Goal: Task Accomplishment & Management: Manage account settings

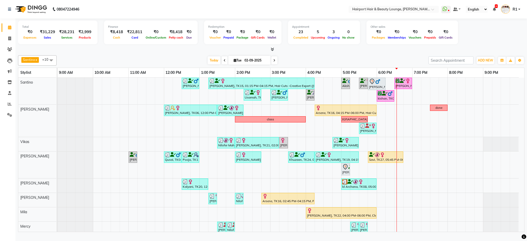
scroll to position [24, 0]
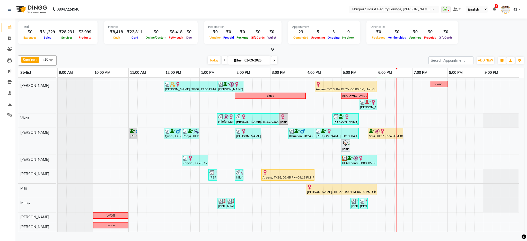
click at [273, 62] on icon at bounding box center [274, 60] width 2 height 3
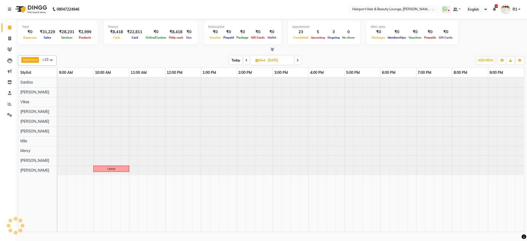
scroll to position [0, 0]
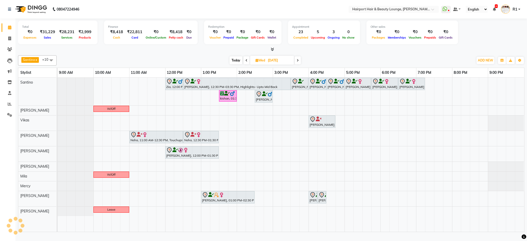
click at [238, 64] on span "Today" at bounding box center [236, 60] width 13 height 8
type input "02-09-2025"
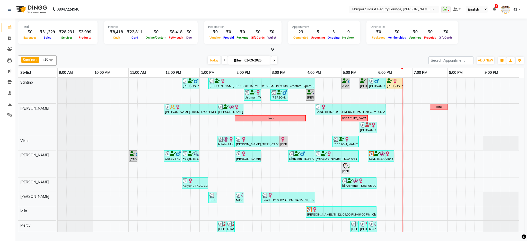
scroll to position [23, 0]
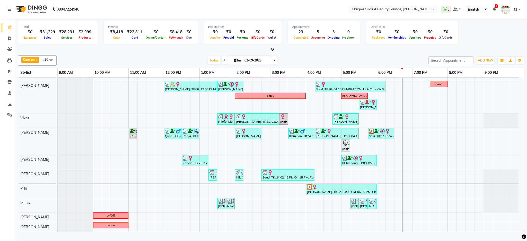
click at [179, 51] on div at bounding box center [271, 49] width 507 height 5
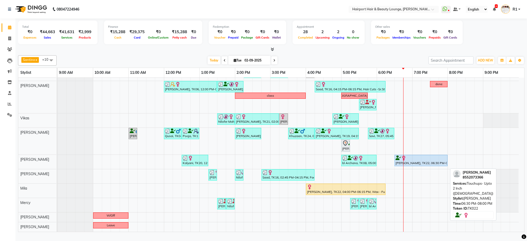
click at [401, 166] on div "[PERSON_NAME], TK22, 06:30 PM-08:00 PM, Touchups- Upto 2 Inch ([DEMOGRAPHIC_DAT…" at bounding box center [421, 161] width 52 height 10
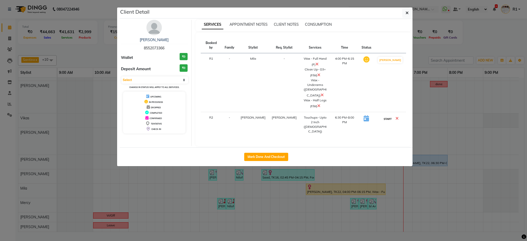
click at [386, 121] on button "START" at bounding box center [388, 119] width 11 height 6
select select "1"
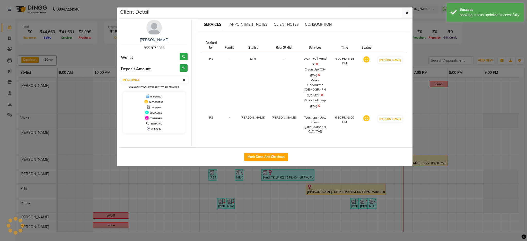
scroll to position [23, 0]
click at [459, 41] on ngb-modal-window "Client Detail Rachna 8552073366 Wallet ₹0 Deposit Amount ₹0 Select IN SERVICE C…" at bounding box center [263, 120] width 527 height 241
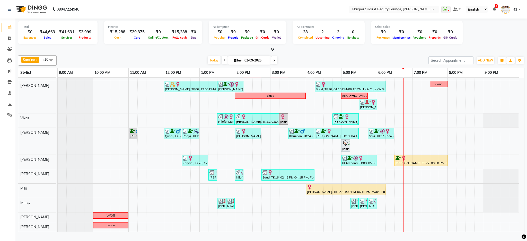
click at [170, 64] on div "Today Tue 02-09-2025" at bounding box center [242, 61] width 367 height 8
click at [426, 107] on span "Add Service" at bounding box center [433, 107] width 19 height 5
select select "12656"
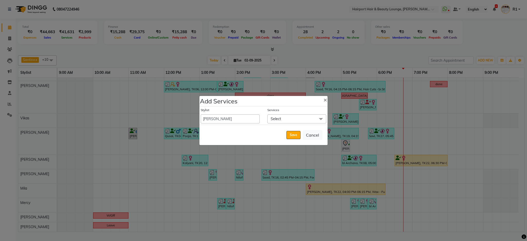
click at [282, 117] on span "Select" at bounding box center [297, 119] width 59 height 9
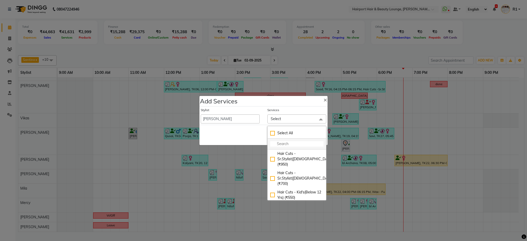
click at [279, 143] on input "multiselect-search" at bounding box center [296, 143] width 53 height 5
type input "fo"
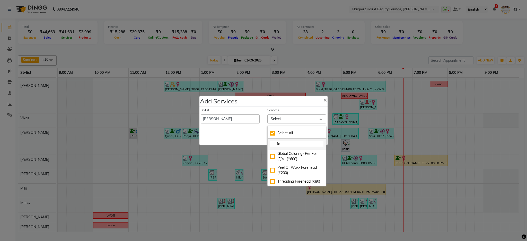
checkbox input "true"
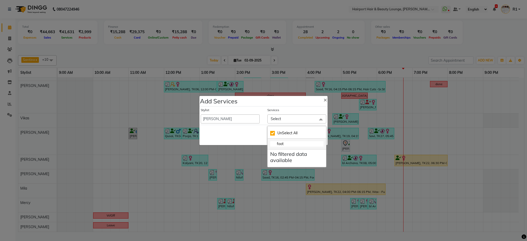
type input "foo"
checkbox input "false"
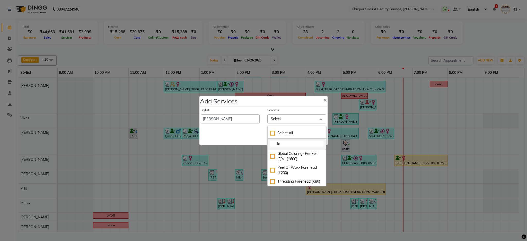
type input "f"
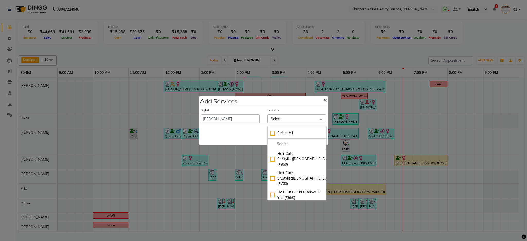
click at [324, 97] on span "×" at bounding box center [326, 100] width 4 height 8
select select "7127"
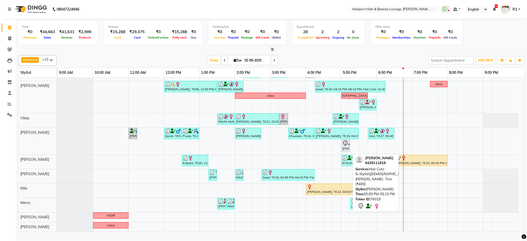
click at [345, 147] on icon at bounding box center [345, 143] width 6 height 6
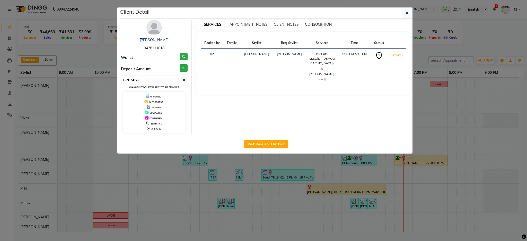
click at [160, 84] on select "Select IN SERVICE CONFIRMED TENTATIVE CHECK IN MARK DONE DROPPED UPCOMING" at bounding box center [155, 79] width 67 height 7
select select "2"
click at [122, 84] on select "Select IN SERVICE CONFIRMED TENTATIVE CHECK IN MARK DONE DROPPED UPCOMING" at bounding box center [155, 79] width 67 height 7
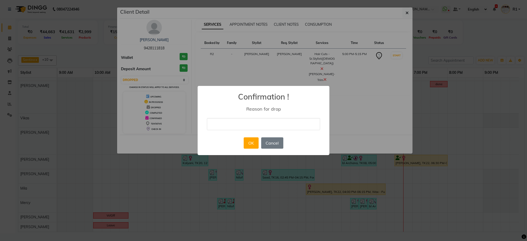
click at [241, 128] on input "text" at bounding box center [263, 124] width 113 height 12
type input "no show"
click at [245, 144] on button "OK" at bounding box center [251, 142] width 15 height 11
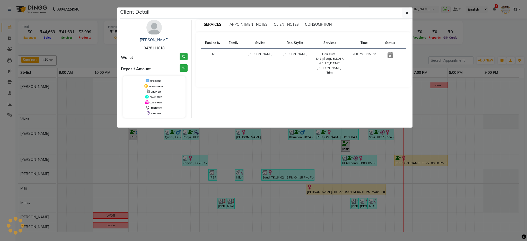
scroll to position [22, 0]
click at [465, 54] on ngb-modal-window "Client Detail Sohil 9428111818 Wallet ₹0 Deposit Amount ₹0 UPCOMING IN PROGRESS…" at bounding box center [263, 120] width 527 height 241
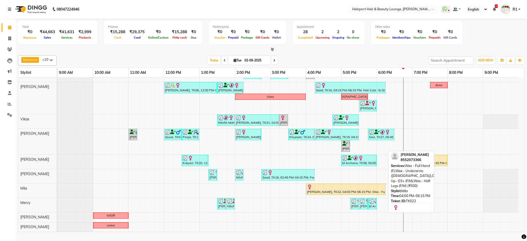
click at [363, 194] on div "Rachna, TK22, 04:00 PM-06:15 PM, Wax - Full Hand (F),Wax - Underarms (Female),C…" at bounding box center [346, 190] width 79 height 10
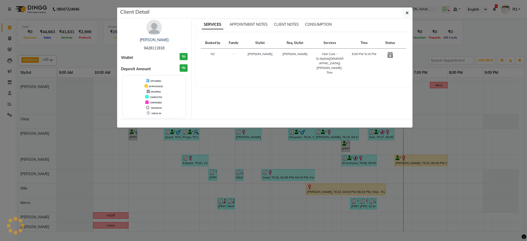
select select "1"
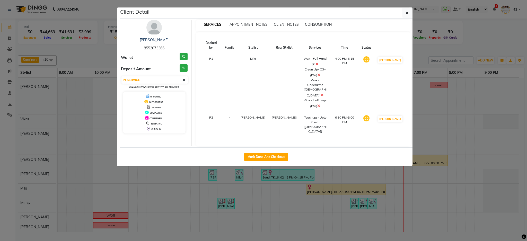
click at [485, 51] on ngb-modal-window "Client Detail Rachna 8552073366 Wallet ₹0 Deposit Amount ₹0 Select IN SERVICE C…" at bounding box center [263, 120] width 527 height 241
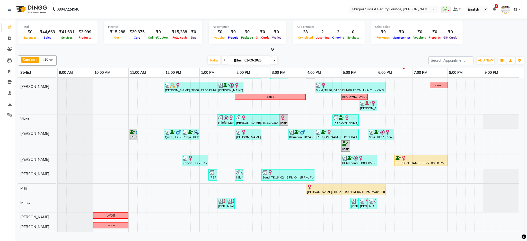
drag, startPoint x: 138, startPoint y: 59, endPoint x: 175, endPoint y: 89, distance: 47.4
click at [138, 59] on div "Santino x Anandita x Vikas x Elizabeth x Adnan x Mercy x Binita x Mila x Genevi…" at bounding box center [271, 142] width 507 height 179
click at [176, 50] on div "Total ₹0 Expenses ₹44,663 Sales ₹41,631 Services ₹2,999 Products Finance ₹15,28…" at bounding box center [271, 36] width 507 height 34
click at [273, 62] on icon at bounding box center [274, 60] width 2 height 3
type input "[DATE]"
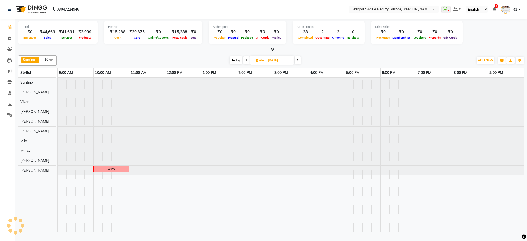
scroll to position [0, 0]
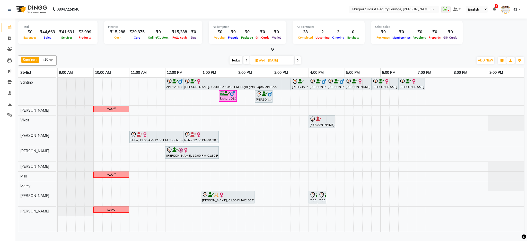
click at [438, 158] on div "Zia, 12:00 PM-12:30 PM, Hair Cuts -Creative Expert (Male) Manprit, 12:30 PM-03:…" at bounding box center [291, 155] width 467 height 154
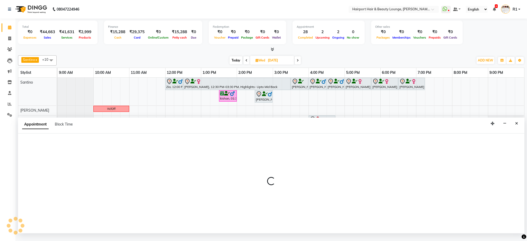
select select "12656"
select select "1170"
select select "tentative"
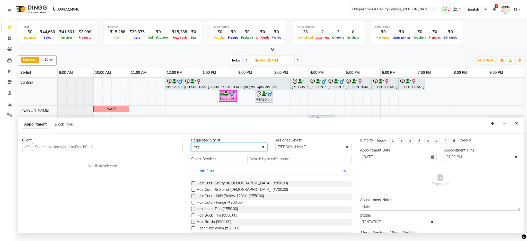
click at [244, 151] on select "Any Adnan Anandita Atish Binita Elizabeth Genevieve Maggie Mercy Mila Santino V…" at bounding box center [229, 147] width 76 height 8
select select "12656"
click at [192, 151] on select "Any Adnan Anandita Atish Binita Elizabeth Genevieve Maggie Mercy Mila Santino V…" at bounding box center [229, 147] width 76 height 8
click at [255, 187] on span "Hair Cuts -Sr.Stylist(Female) (₹950.00)" at bounding box center [242, 184] width 91 height 6
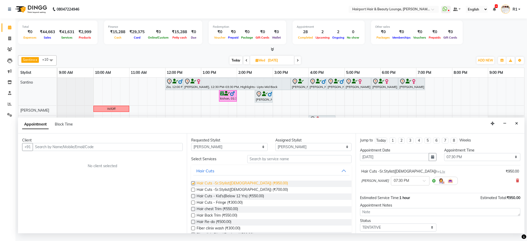
checkbox input "false"
click at [239, 151] on select "Any Adnan Anandita Atish Binita Elizabeth Genevieve Maggie Mercy Mila Santino V…" at bounding box center [229, 147] width 76 height 8
select select "null"
click at [192, 151] on select "Any Adnan Anandita Atish Binita Elizabeth Genevieve Maggie Mercy Mila Santino V…" at bounding box center [229, 147] width 76 height 8
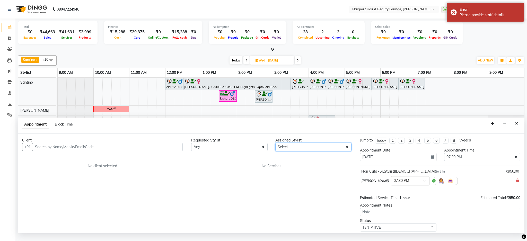
click at [289, 151] on select "Select Adnan Anandita Atish Binita Elizabeth Genevieve Maggie Mercy Mila Santin…" at bounding box center [314, 147] width 76 height 8
select select "70550"
click at [276, 151] on select "Select Adnan Anandita Atish Binita Elizabeth Genevieve Maggie Mercy Mila Santin…" at bounding box center [314, 147] width 76 height 8
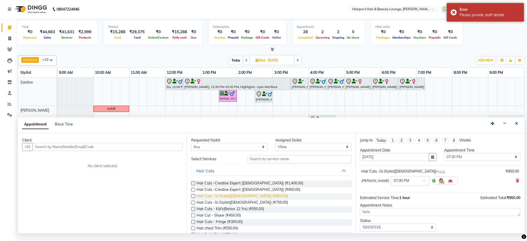
click at [245, 200] on span "Hair Cuts -Sr.Stylist(Female) (₹950.00)" at bounding box center [242, 197] width 91 height 6
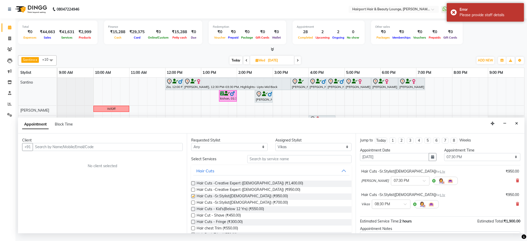
checkbox input "false"
click at [74, 151] on input "text" at bounding box center [108, 147] width 150 height 8
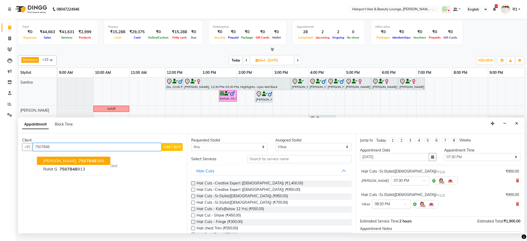
click at [87, 163] on span "7507848" at bounding box center [88, 160] width 18 height 5
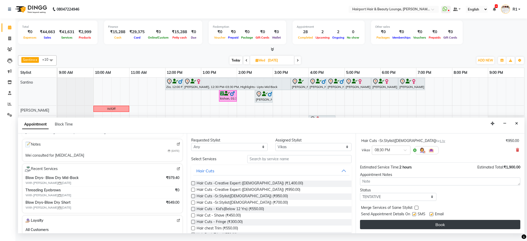
scroll to position [76, 0]
type input "7507848366"
click at [437, 229] on button "Book" at bounding box center [440, 224] width 160 height 9
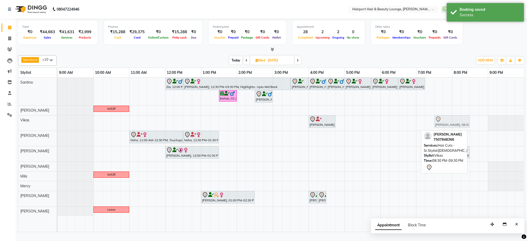
drag, startPoint x: 475, startPoint y: 125, endPoint x: 437, endPoint y: 130, distance: 38.7
click at [58, 130] on div "Shivam, 04:00 PM-04:45 PM, Beard- Trim Anagha, 08:30 PM-09:30 PM, Hair Cuts -Sr…" at bounding box center [58, 123] width 0 height 15
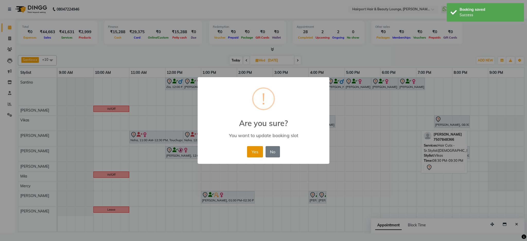
click at [259, 158] on button "Yes" at bounding box center [255, 151] width 16 height 11
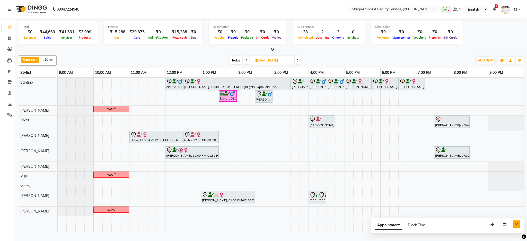
click at [513, 229] on button "Close" at bounding box center [516, 225] width 7 height 8
click at [236, 64] on span "Today" at bounding box center [236, 60] width 13 height 8
type input "02-09-2025"
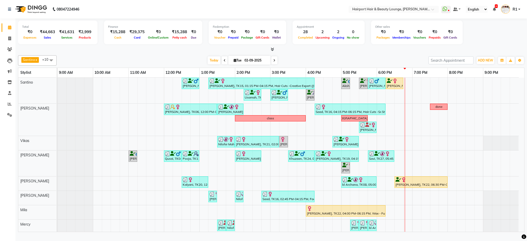
scroll to position [22, 0]
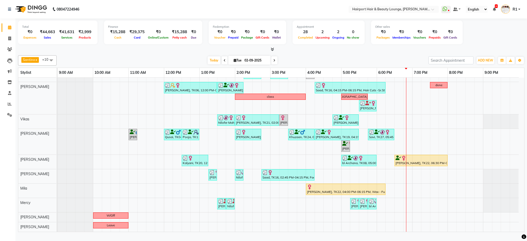
click at [178, 59] on div "Santino x Anandita x Vikas x Elizabeth x Adnan x Mercy x Binita x Mila x Genevi…" at bounding box center [271, 142] width 507 height 179
click at [443, 207] on div "Sanjan Modi, TK13, 12:30 PM-01:00 PM, Hair Cuts -Creative Expert (Male) SHILPI …" at bounding box center [291, 144] width 467 height 176
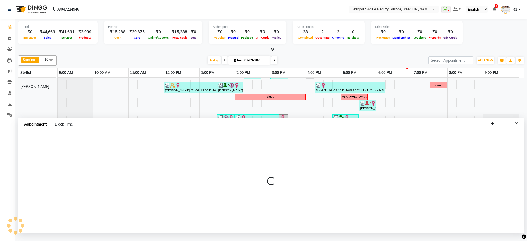
select select "69783"
select select "1185"
select select "tentative"
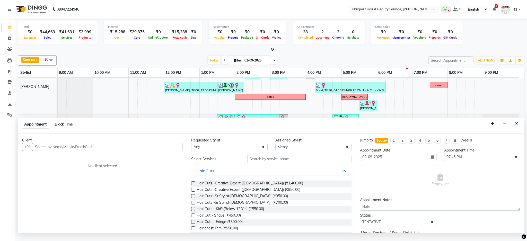
click at [71, 127] on span "Block Time" at bounding box center [64, 124] width 18 height 5
select select "69783"
select select "1185"
select select "1200"
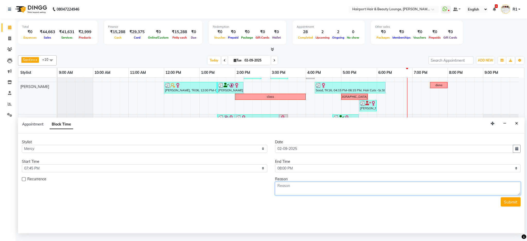
click at [294, 195] on textarea at bounding box center [398, 188] width 246 height 13
type textarea "Block foot massage Sonali"
click at [506, 207] on button "Submit" at bounding box center [511, 201] width 20 height 9
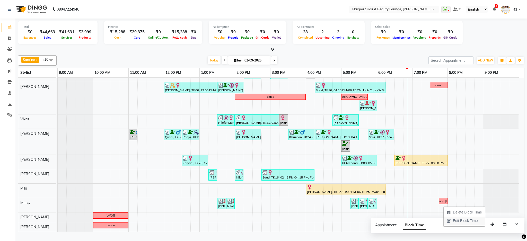
click at [461, 222] on span "Edit Block Time" at bounding box center [465, 220] width 25 height 5
select select "69783"
select select "1185"
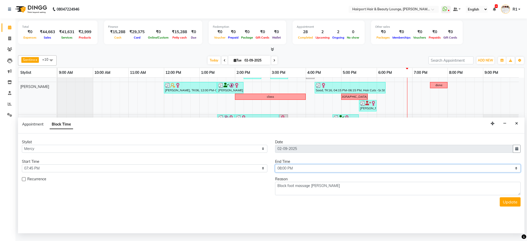
click at [302, 173] on select "Select 10:00 AM 10:15 AM 10:30 AM 10:45 AM 11:00 AM 11:15 AM 11:30 AM 11:45 AM …" at bounding box center [398, 169] width 246 height 8
select select "1215"
click at [275, 173] on select "Select 10:00 AM 10:15 AM 10:30 AM 10:45 AM 11:00 AM 11:15 AM 11:30 AM 11:45 AM …" at bounding box center [398, 169] width 246 height 8
click at [505, 207] on button "Update" at bounding box center [510, 201] width 21 height 9
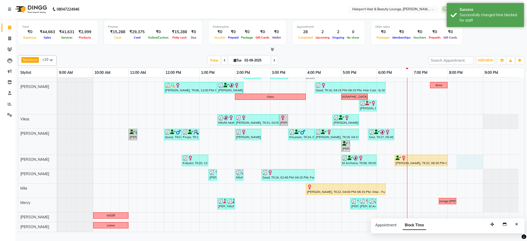
drag, startPoint x: 460, startPoint y: 164, endPoint x: 477, endPoint y: 165, distance: 17.3
click at [477, 165] on div "Sanjan Modi, TK13, 12:30 PM-01:00 PM, Hair Cuts -Creative Expert (Male) SHILPI …" at bounding box center [291, 144] width 467 height 176
select select "12656"
select select "tentative"
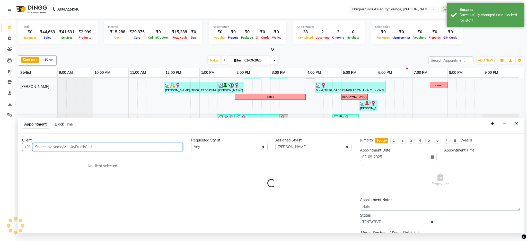
select select "1215"
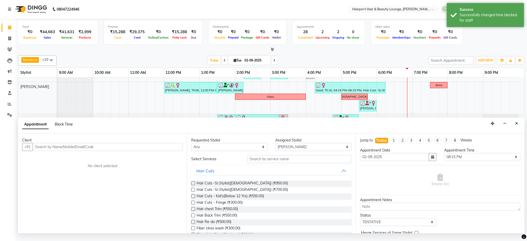
click at [70, 127] on span "Block Time" at bounding box center [64, 124] width 18 height 5
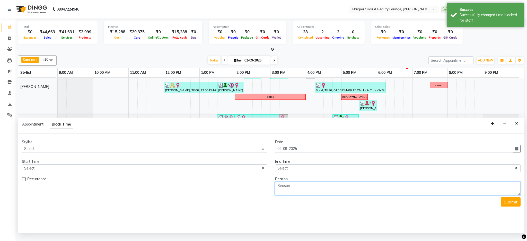
click at [299, 195] on textarea at bounding box center [398, 188] width 246 height 13
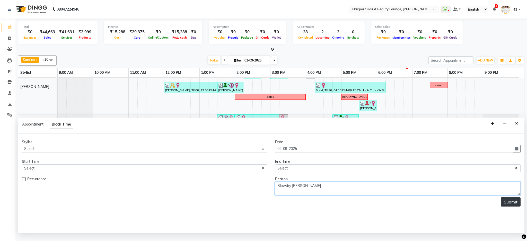
type textarea "Blowdry sonali"
click at [515, 207] on button "Submit" at bounding box center [511, 201] width 20 height 9
click at [515, 125] on icon "Close" at bounding box center [516, 124] width 3 height 4
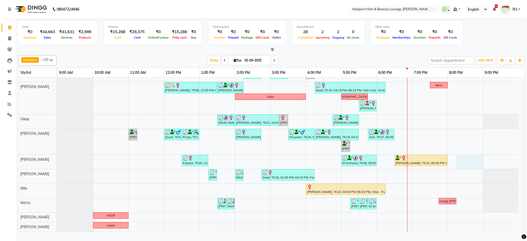
drag, startPoint x: 460, startPoint y: 167, endPoint x: 476, endPoint y: 166, distance: 16.8
click at [476, 166] on div "Sanjan Modi, TK13, 12:30 PM-01:00 PM, Hair Cuts -Creative Expert (Male) SHILPI …" at bounding box center [291, 144] width 467 height 176
select select "12656"
select select "1215"
select select "tentative"
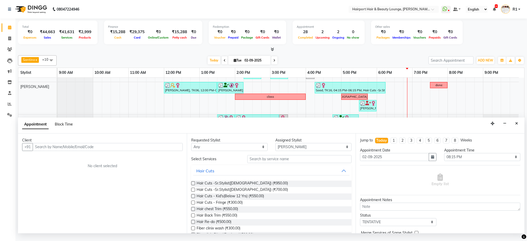
click at [64, 127] on span "Block Time" at bounding box center [64, 124] width 18 height 5
select select "12656"
select select "1215"
select select "1260"
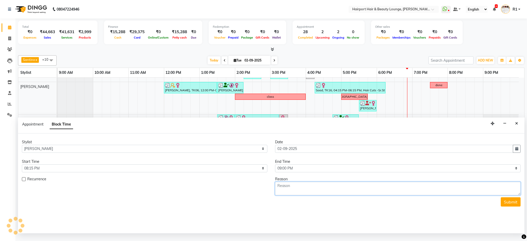
click at [289, 195] on textarea at bounding box center [398, 188] width 246 height 13
type textarea "Blow dry sonali"
click at [510, 207] on button "Submit" at bounding box center [511, 201] width 20 height 9
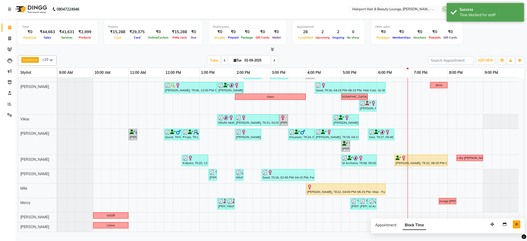
click at [517, 229] on button "Close" at bounding box center [516, 225] width 7 height 8
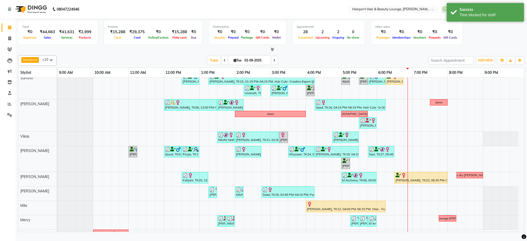
scroll to position [0, 0]
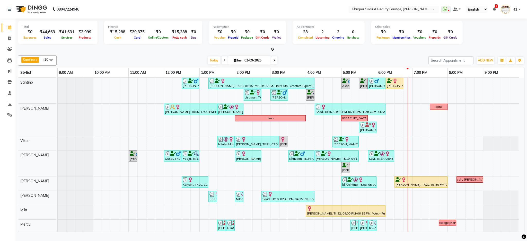
drag, startPoint x: 194, startPoint y: 64, endPoint x: 201, endPoint y: 74, distance: 12.0
click at [194, 64] on div "Today Tue 02-09-2025" at bounding box center [242, 61] width 367 height 8
click at [167, 52] on div at bounding box center [271, 49] width 507 height 5
click at [186, 59] on div "Santino x Anandita x Vikas x Elizabeth x Adnan x Mercy x Binita x Mila x Genevi…" at bounding box center [271, 142] width 507 height 179
drag, startPoint x: 464, startPoint y: 181, endPoint x: 493, endPoint y: 79, distance: 106.0
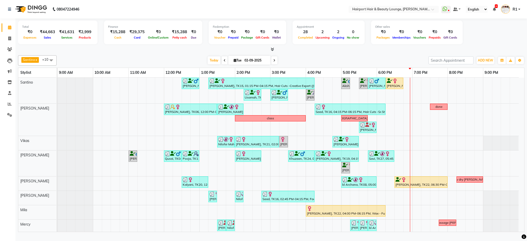
click at [489, 46] on div "Total ₹0 Expenses ₹44,663 Sales ₹41,631 Services ₹2,999 Products Finance ₹15,28…" at bounding box center [271, 33] width 507 height 25
click at [478, 191] on span "Delete Block Time" at bounding box center [490, 190] width 29 height 5
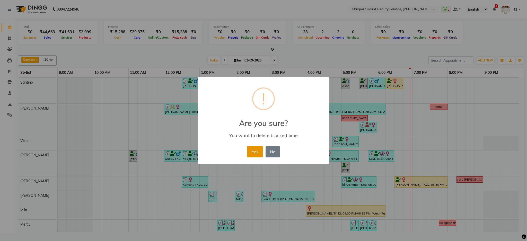
click at [247, 158] on button "Yes" at bounding box center [255, 151] width 16 height 11
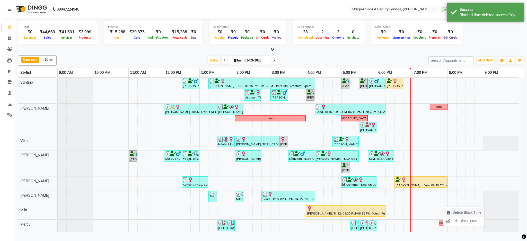
click at [458, 210] on span "Delete Block Time" at bounding box center [467, 212] width 29 height 5
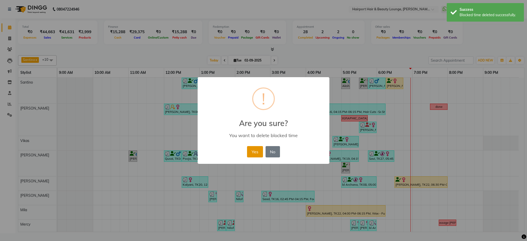
click at [251, 158] on button "Yes" at bounding box center [255, 151] width 16 height 11
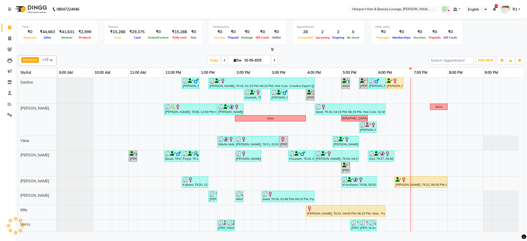
click at [273, 62] on icon at bounding box center [274, 60] width 2 height 3
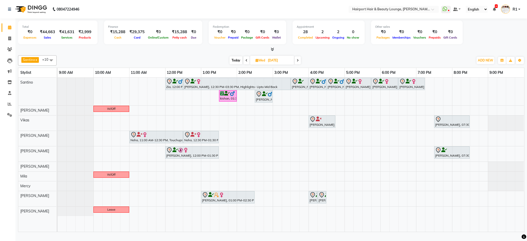
click at [299, 62] on icon at bounding box center [298, 60] width 2 height 3
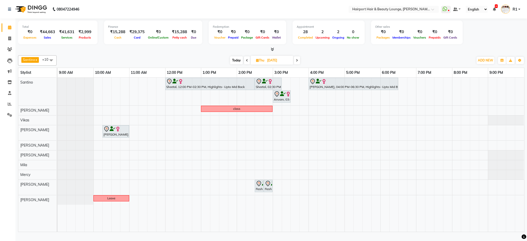
click at [245, 64] on span at bounding box center [247, 60] width 6 height 8
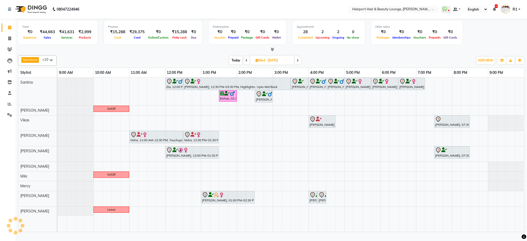
click at [300, 64] on span at bounding box center [298, 60] width 6 height 8
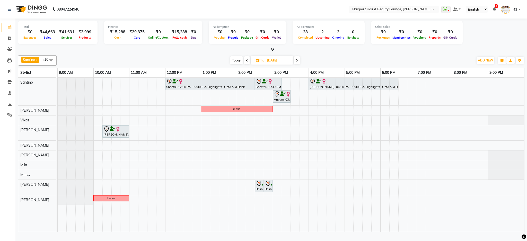
click at [245, 64] on span at bounding box center [247, 60] width 6 height 8
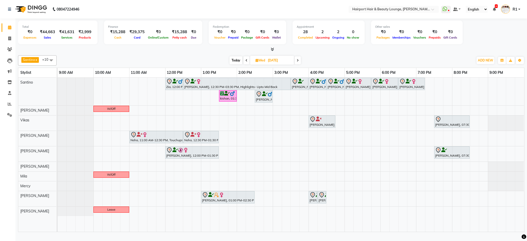
click at [299, 63] on span at bounding box center [298, 60] width 6 height 8
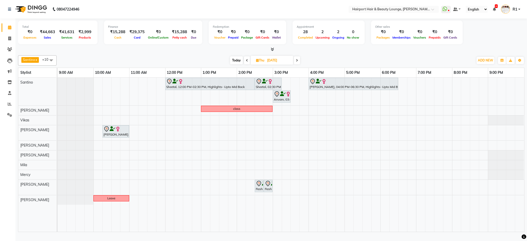
click at [246, 62] on icon at bounding box center [247, 60] width 2 height 3
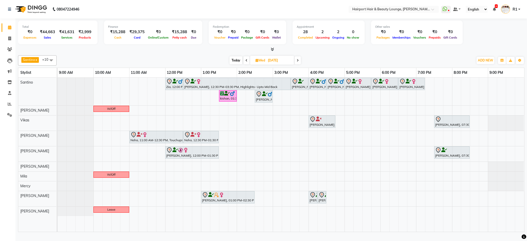
click at [239, 62] on span "Today" at bounding box center [236, 60] width 13 height 8
type input "02-09-2025"
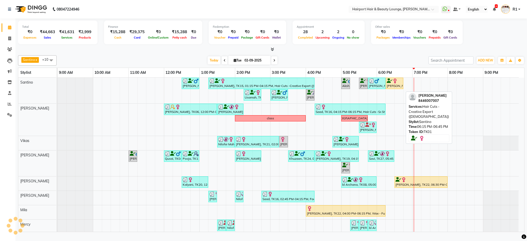
click at [393, 88] on div "[PERSON_NAME], TK01, 06:15 PM-06:45 PM, Hair Cuts -Creative Expert ([DEMOGRAPHI…" at bounding box center [394, 84] width 16 height 10
select select "1"
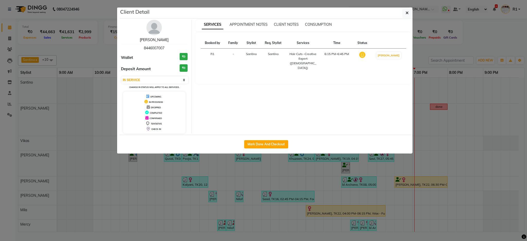
click at [161, 42] on link "Aditya Dhoka" at bounding box center [154, 40] width 29 height 5
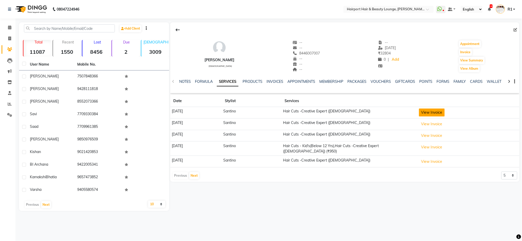
click at [438, 117] on button "View Invoice" at bounding box center [432, 113] width 26 height 8
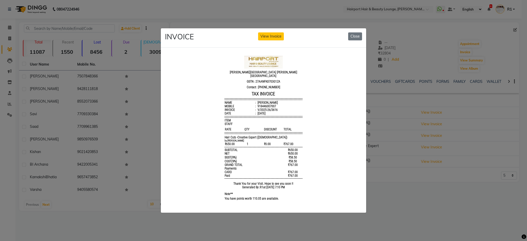
click at [423, 135] on ngb-modal-window "INVOICE View Invoice Close" at bounding box center [263, 120] width 527 height 241
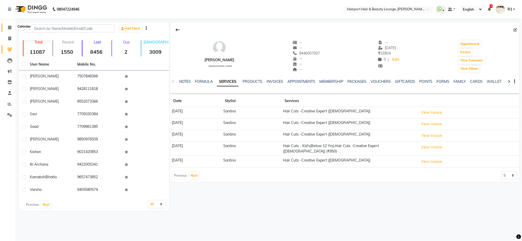
click at [8, 27] on icon at bounding box center [9, 27] width 3 height 4
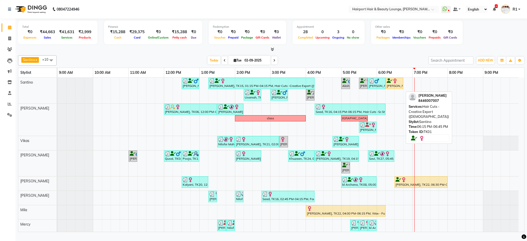
click at [393, 84] on img at bounding box center [395, 81] width 5 height 5
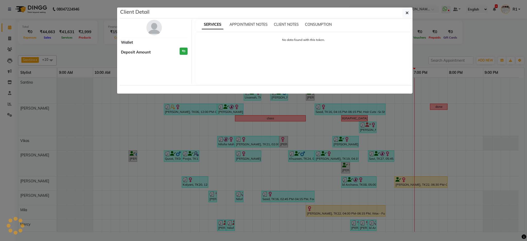
select select "1"
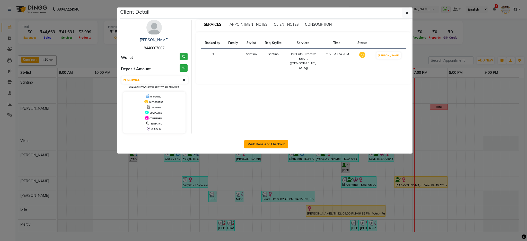
click at [279, 149] on button "Mark Done And Checkout" at bounding box center [266, 144] width 44 height 8
select select "622"
select select "service"
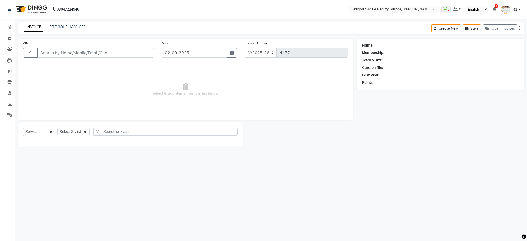
type input "8446007007"
select select "9137"
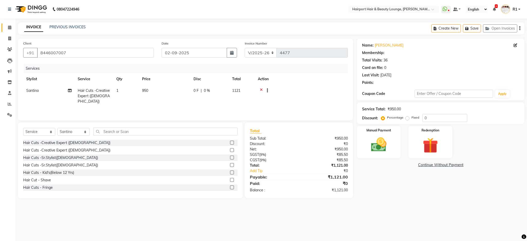
select select "1: Object"
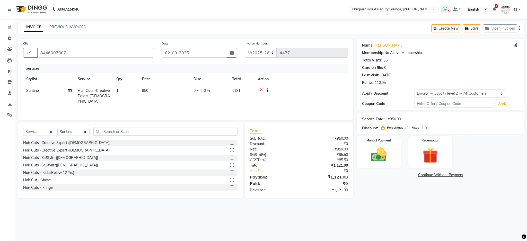
click at [151, 107] on td "950" at bounding box center [164, 96] width 51 height 22
select select "9137"
drag, startPoint x: 189, startPoint y: 106, endPoint x: 159, endPoint y: 111, distance: 30.2
click at [159, 107] on tr "8806278622 9822054562 Accounts IV Camp Adnan Alc 3 Alc Camp Office Anandita Ati…" at bounding box center [185, 96] width 325 height 22
type input "650"
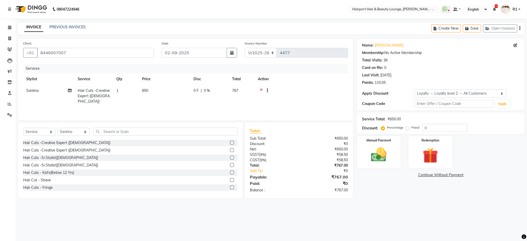
click at [214, 35] on div "INVOICE PREVIOUS INVOICES Create New Save Open Invoices" at bounding box center [271, 28] width 507 height 12
click at [388, 165] on div "Manual Payment" at bounding box center [379, 152] width 46 height 33
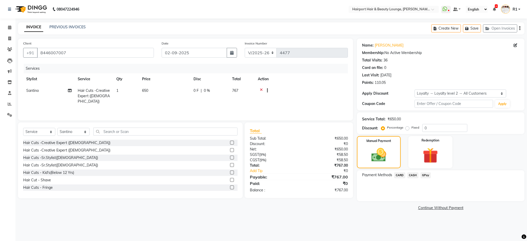
click at [405, 178] on span "CARD" at bounding box center [399, 176] width 11 height 6
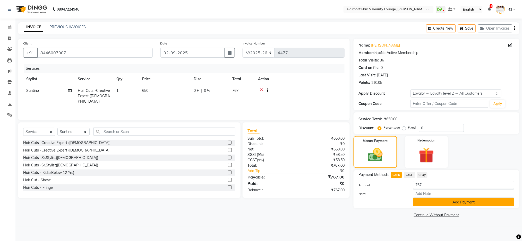
click at [454, 206] on button "Add Payment" at bounding box center [463, 203] width 101 height 8
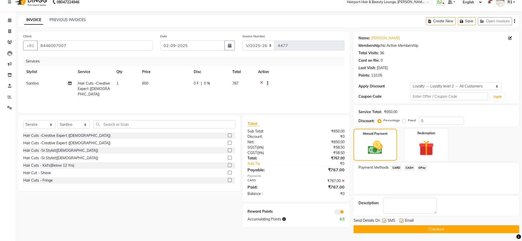
scroll to position [34, 0]
click at [439, 226] on button "Checkout" at bounding box center [437, 230] width 166 height 8
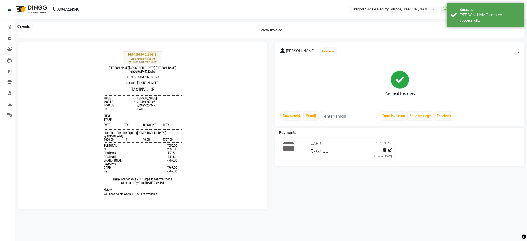
click at [10, 25] on icon at bounding box center [9, 27] width 3 height 4
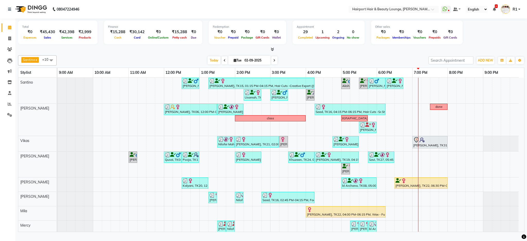
click at [273, 62] on icon at bounding box center [274, 60] width 2 height 3
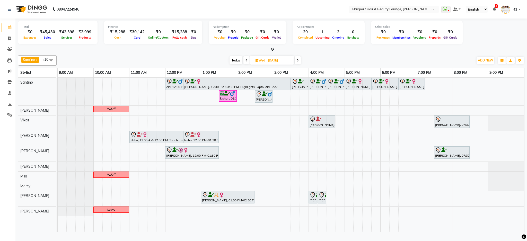
click at [163, 52] on div at bounding box center [271, 49] width 507 height 5
click at [319, 122] on span "Reminder" at bounding box center [316, 119] width 16 height 5
click at [298, 62] on icon at bounding box center [298, 60] width 2 height 3
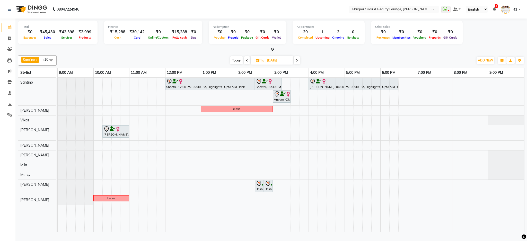
click at [148, 59] on div "Santino x Anandita x Vikas x Elizabeth x Adnan x Mercy x Binita x Mila x Genevi…" at bounding box center [271, 142] width 507 height 179
click at [198, 64] on div "Today Thu 04-09-2025" at bounding box center [265, 61] width 412 height 8
click at [234, 64] on span "Today" at bounding box center [236, 60] width 13 height 8
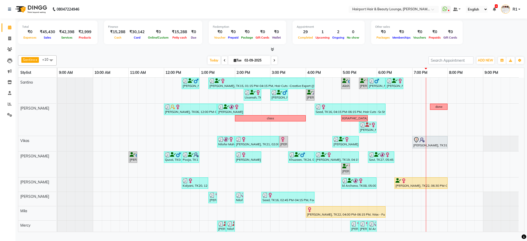
click at [271, 64] on span at bounding box center [274, 60] width 6 height 8
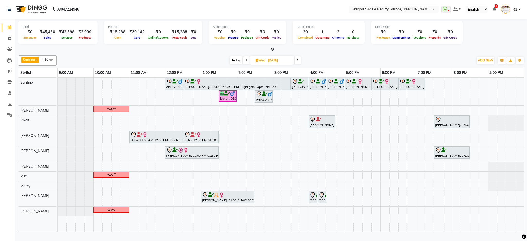
click at [236, 64] on span "Today" at bounding box center [236, 60] width 13 height 8
type input "02-09-2025"
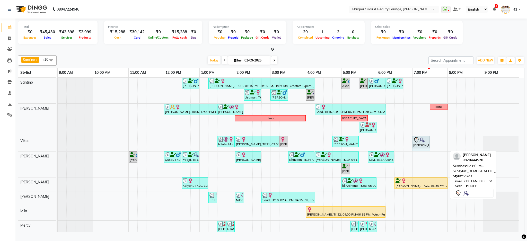
drag, startPoint x: 448, startPoint y: 145, endPoint x: 430, endPoint y: 145, distance: 17.8
click at [58, 145] on div "Nilofer Mahableshwarwala, TK02, 01:30 PM-02:00 PM, Wash & Blast Dry (₹550) Nico…" at bounding box center [58, 143] width 0 height 15
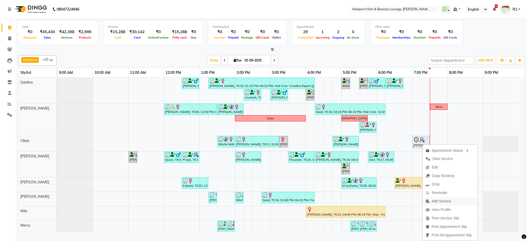
click at [443, 204] on span "Add Service" at bounding box center [441, 201] width 19 height 5
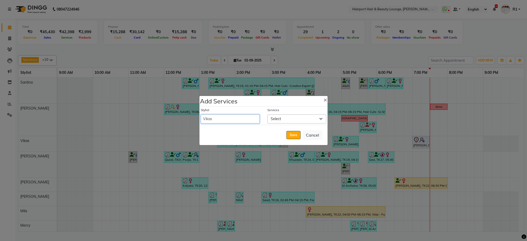
click at [246, 121] on select "8806278622 9822054562 Accounts IV Camp Adnan Alc 3 Alc Camp Office Anandita Ati…" at bounding box center [230, 119] width 59 height 9
select select "69783"
click at [201, 115] on select "8806278622 9822054562 Accounts IV Camp Adnan Alc 3 Alc Camp Office Anandita Ati…" at bounding box center [230, 119] width 59 height 9
select select "1200"
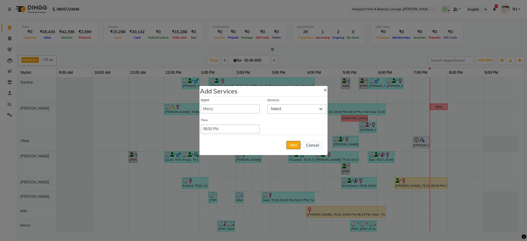
click at [282, 105] on span "Select" at bounding box center [297, 109] width 59 height 9
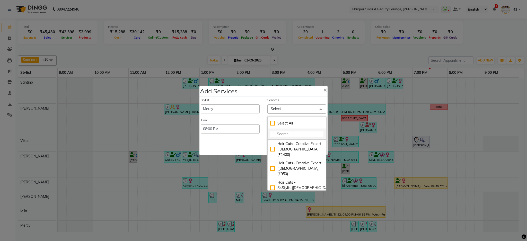
click at [289, 132] on input "multiselect-search" at bounding box center [296, 134] width 53 height 5
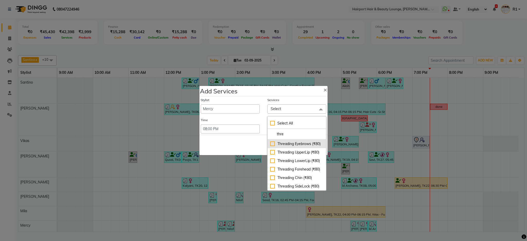
type input "thre"
click at [291, 144] on div "Threading Eyebrows (₹80)" at bounding box center [296, 143] width 53 height 5
checkbox input "true"
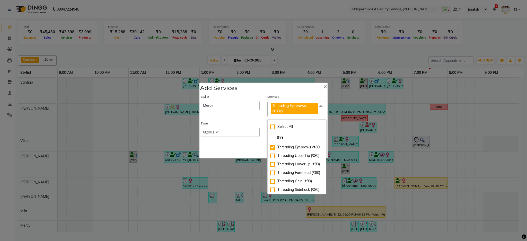
click at [248, 145] on div "Save Cancel" at bounding box center [264, 148] width 128 height 20
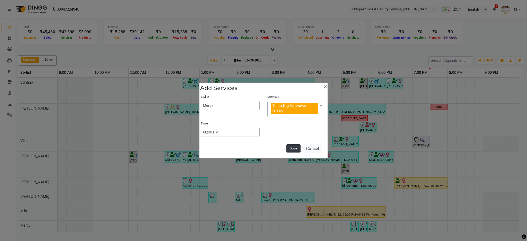
click at [287, 150] on button "Save" at bounding box center [294, 148] width 14 height 8
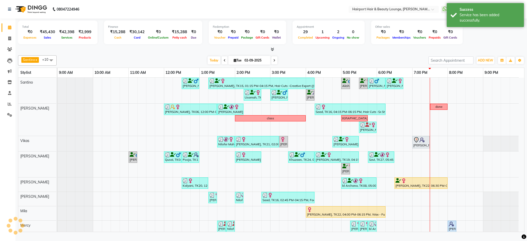
scroll to position [18, 0]
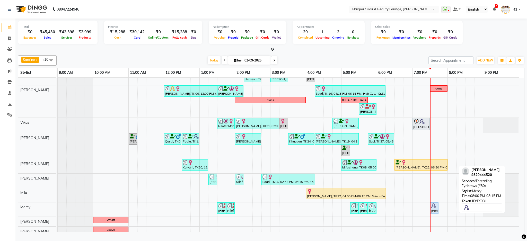
drag, startPoint x: 453, startPoint y: 217, endPoint x: 440, endPoint y: 216, distance: 13.7
click at [440, 216] on div "Sanjan Modi, TK13, 12:30 PM-01:00 PM, Hair Cuts -Creative Expert (Male) SHILPI …" at bounding box center [291, 147] width 467 height 177
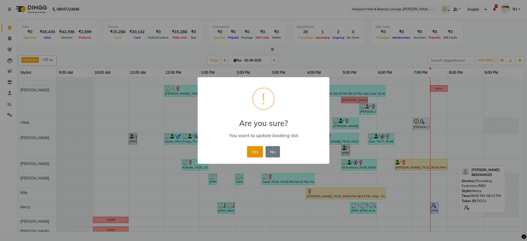
click at [250, 158] on button "Yes" at bounding box center [255, 151] width 16 height 11
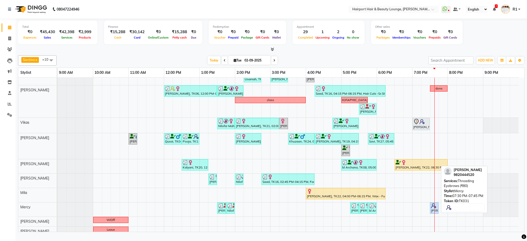
click at [431, 209] on img at bounding box center [433, 205] width 5 height 5
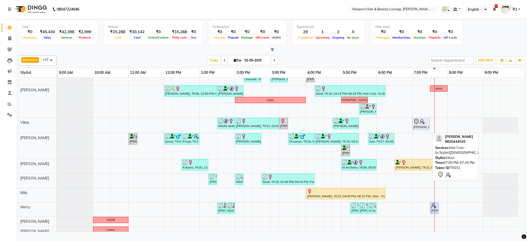
click at [427, 130] on div "VARSHA, TK31, 07:00 PM-07:30 PM, Hair Cuts -Sr.Stylist(Female)" at bounding box center [421, 124] width 16 height 11
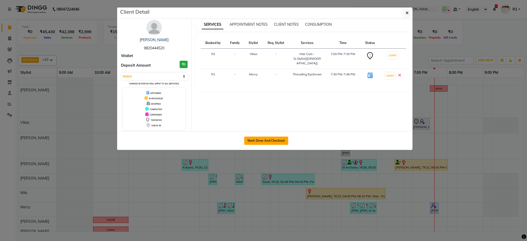
click at [288, 145] on button "Mark Done And Checkout" at bounding box center [266, 141] width 44 height 8
select select "622"
select select "service"
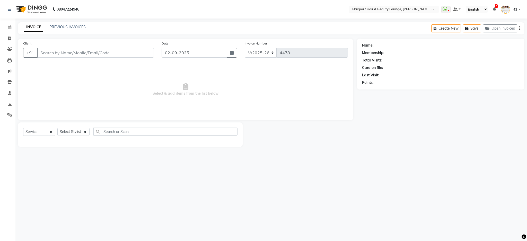
type input "9820444520"
select select "69783"
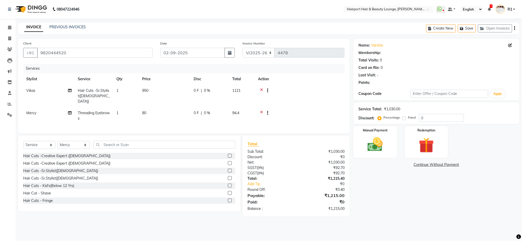
select select "1: Object"
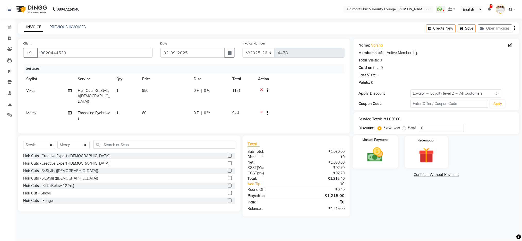
click at [372, 164] on img at bounding box center [375, 155] width 26 height 18
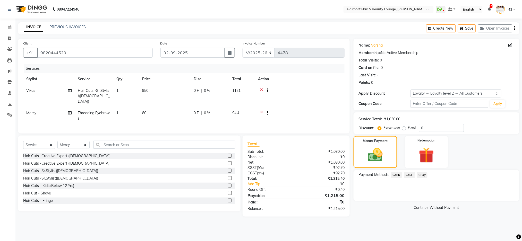
click at [395, 178] on span "CARD" at bounding box center [396, 175] width 11 height 6
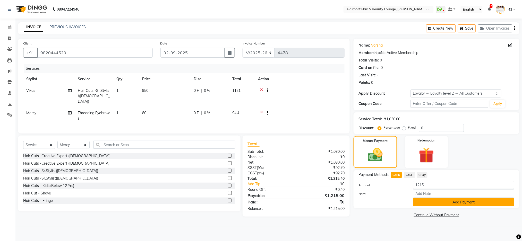
click at [438, 206] on button "Add Payment" at bounding box center [463, 203] width 101 height 8
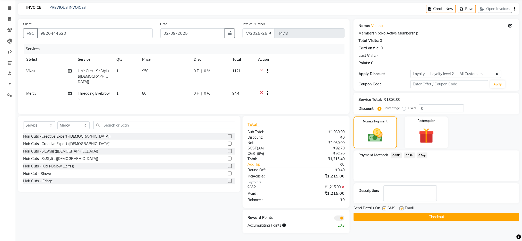
scroll to position [51, 0]
click at [439, 215] on button "Checkout" at bounding box center [437, 217] width 166 height 8
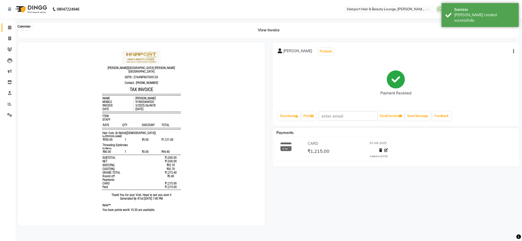
click at [9, 26] on icon at bounding box center [9, 27] width 3 height 4
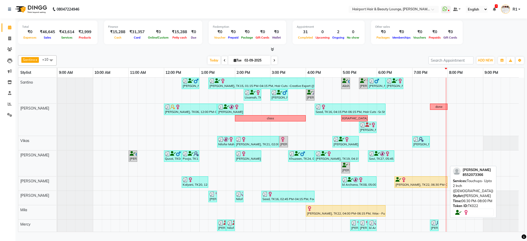
scroll to position [22, 0]
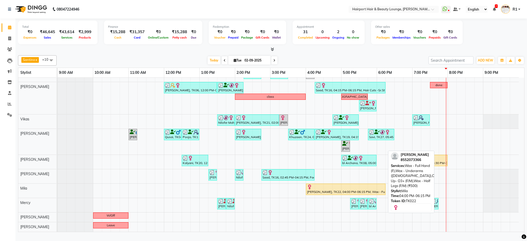
click at [368, 194] on div "Rachna, TK22, 04:00 PM-06:15 PM, Wax - Full Hand (F),Wax - Underarms (Female),C…" at bounding box center [346, 190] width 79 height 10
select select "1"
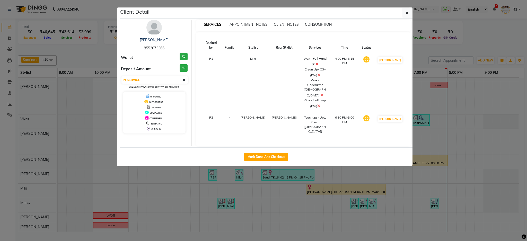
click at [368, 211] on ngb-modal-window "Client Detail Rachna 8552073366 Wallet ₹0 Deposit Amount ₹0 Select IN SERVICE C…" at bounding box center [263, 120] width 527 height 241
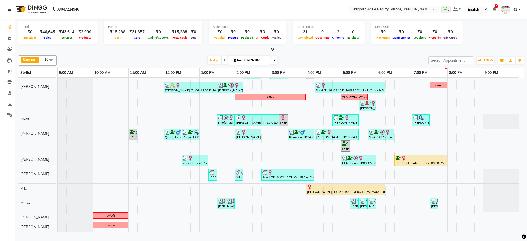
click at [271, 64] on span at bounding box center [274, 60] width 6 height 8
type input "[DATE]"
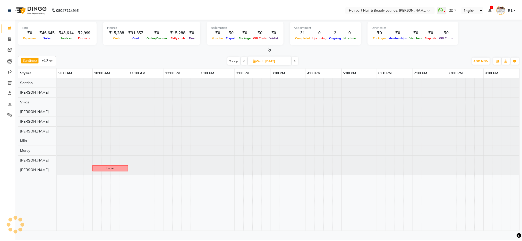
scroll to position [0, 0]
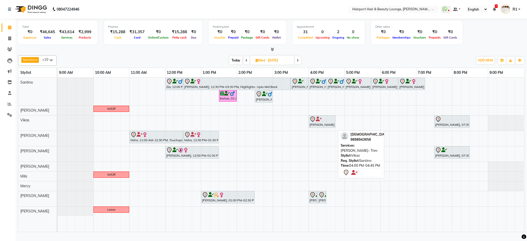
click at [324, 121] on link "[PERSON_NAME], 04:00 PM-04:45 PM, [PERSON_NAME]- Trim" at bounding box center [322, 122] width 27 height 12
select select "7"
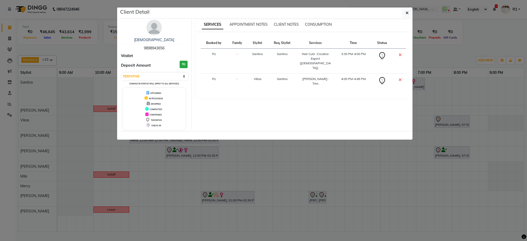
click at [319, 178] on ngb-modal-window "Client Detail Shivam 9898943656 Wallet Deposit Amount ₹0 Select CONFIRMED TENTA…" at bounding box center [263, 120] width 527 height 241
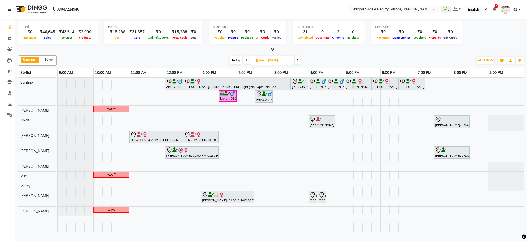
click at [234, 64] on span "Today" at bounding box center [236, 60] width 13 height 8
type input "02-09-2025"
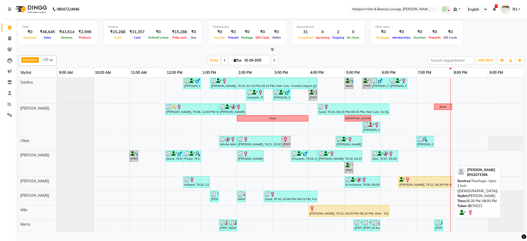
click at [411, 187] on div "Rachna, TK22, 06:30 PM-08:00 PM, Touchups- Upto 2 Inch (Female)" at bounding box center [425, 182] width 53 height 10
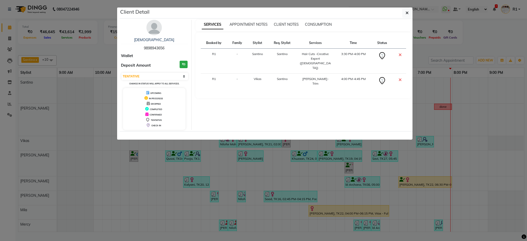
select select "1"
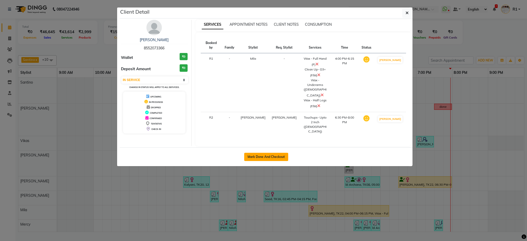
click at [283, 155] on button "Mark Done And Checkout" at bounding box center [266, 157] width 44 height 8
select select "622"
select select "service"
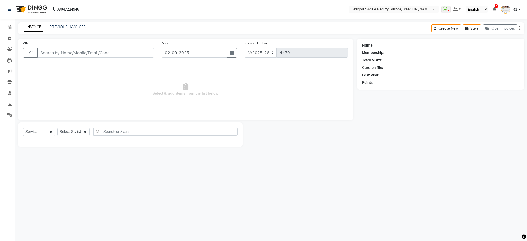
type input "8552073366"
select select "12656"
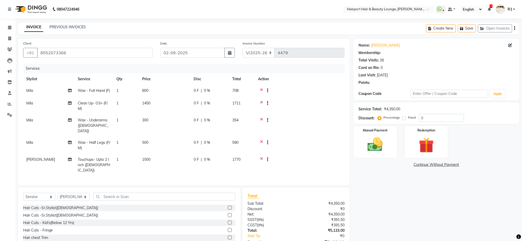
select select "1: Object"
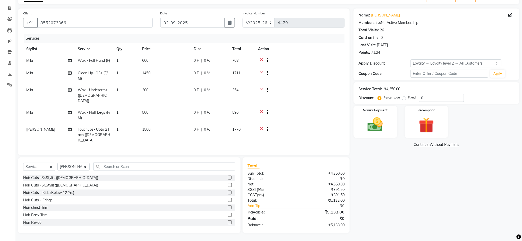
scroll to position [61, 0]
click at [419, 116] on img at bounding box center [427, 126] width 26 height 20
click at [399, 142] on span "Points" at bounding box center [396, 145] width 11 height 6
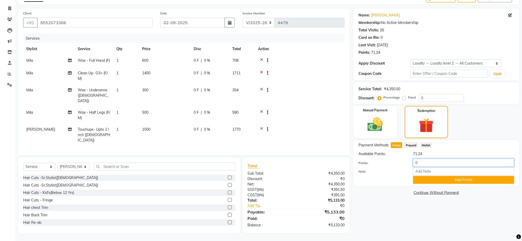
drag, startPoint x: 420, startPoint y: 155, endPoint x: 404, endPoint y: 152, distance: 16.2
click at [404, 159] on div "Points: 0" at bounding box center [436, 163] width 163 height 9
type input "71"
click at [485, 178] on button "Add Points" at bounding box center [463, 180] width 101 height 8
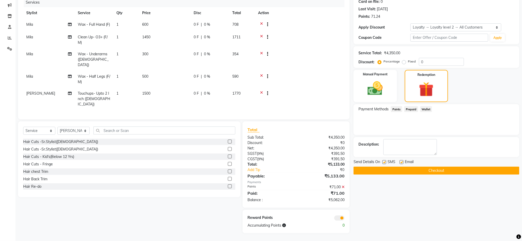
scroll to position [101, 0]
click at [466, 139] on div "Description:" at bounding box center [437, 147] width 156 height 16
click at [377, 104] on div "Payment Methods Points Prepaid Wallet" at bounding box center [437, 119] width 166 height 31
click at [377, 84] on div "Manual Payment" at bounding box center [375, 85] width 45 height 33
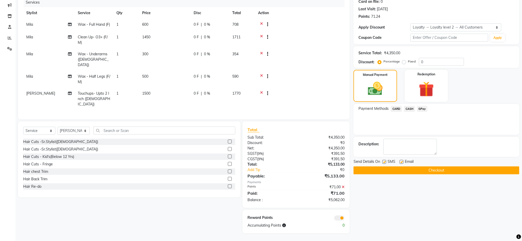
click at [400, 106] on span "CARD" at bounding box center [396, 109] width 11 height 6
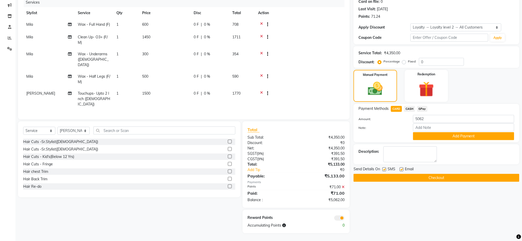
drag, startPoint x: 437, startPoint y: 127, endPoint x: 440, endPoint y: 123, distance: 5.3
click at [437, 132] on button "Add Payment" at bounding box center [463, 136] width 101 height 8
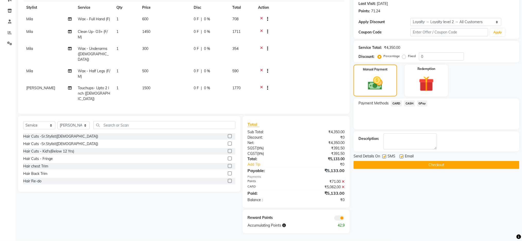
scroll to position [106, 0]
click at [439, 161] on button "Checkout" at bounding box center [437, 165] width 166 height 8
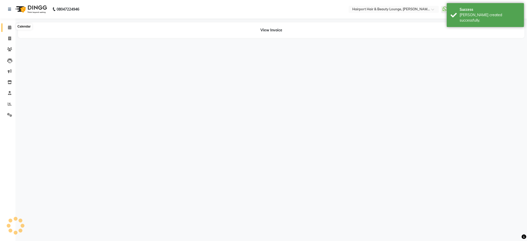
click at [10, 26] on icon at bounding box center [9, 27] width 3 height 4
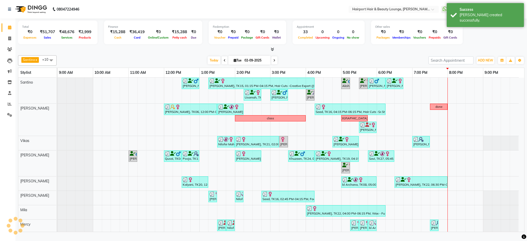
scroll to position [21, 0]
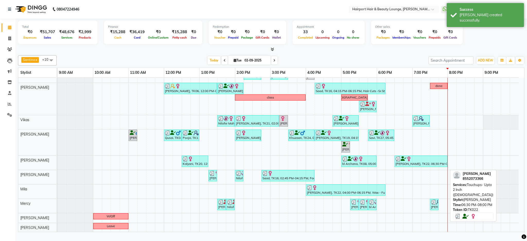
click at [410, 166] on div "Rachna, TK22, 06:30 PM-08:00 PM, Touchups- Upto 2 Inch (Female)" at bounding box center [421, 162] width 52 height 10
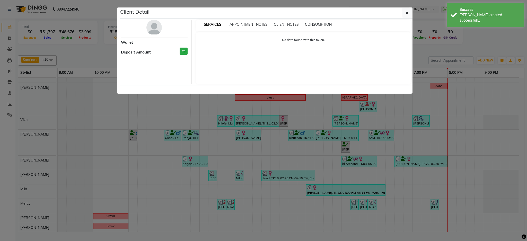
select select "3"
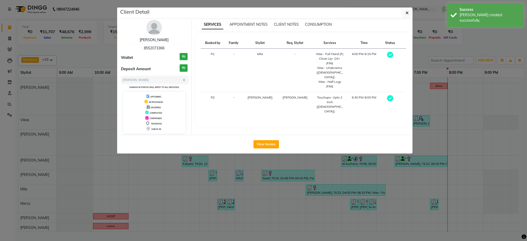
click at [151, 42] on link "Rachna" at bounding box center [154, 40] width 29 height 5
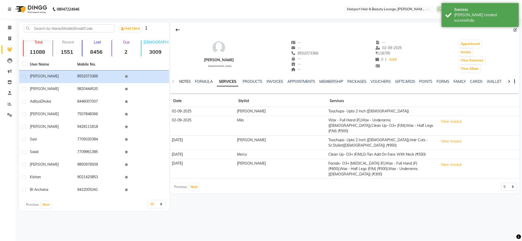
click at [187, 84] on link "NOTES" at bounding box center [185, 81] width 12 height 5
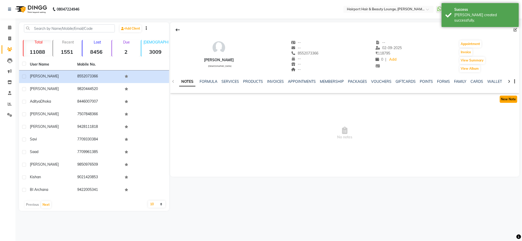
click at [511, 103] on button "New Note" at bounding box center [509, 99] width 18 height 7
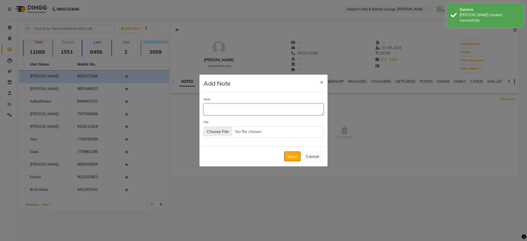
click at [273, 109] on textarea "Note" at bounding box center [264, 109] width 120 height 11
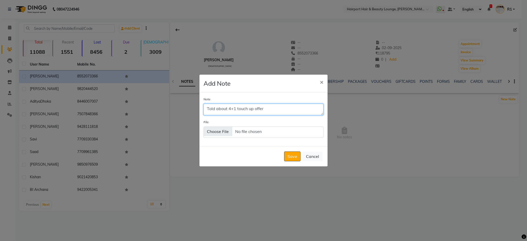
drag, startPoint x: 208, startPoint y: 107, endPoint x: 281, endPoint y: 107, distance: 72.9
click at [281, 107] on textarea "Told about 4+1 touch up offer" at bounding box center [264, 109] width 120 height 11
type textarea "Told about 4+1 touch up offer"
click at [286, 161] on button "Save" at bounding box center [292, 157] width 16 height 10
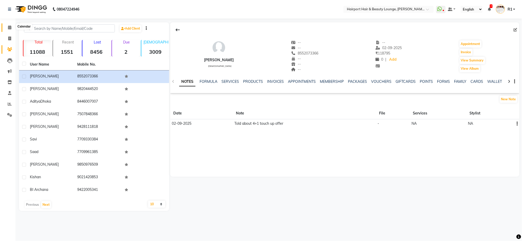
click at [8, 26] on icon at bounding box center [9, 27] width 3 height 4
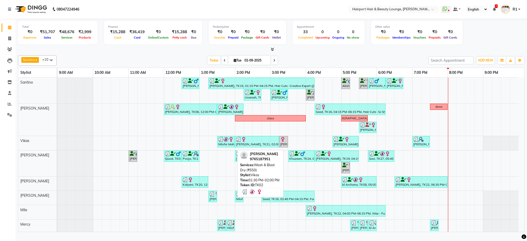
scroll to position [22, 0]
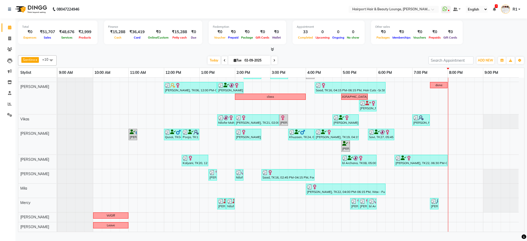
click at [273, 62] on icon at bounding box center [274, 60] width 2 height 3
type input "[DATE]"
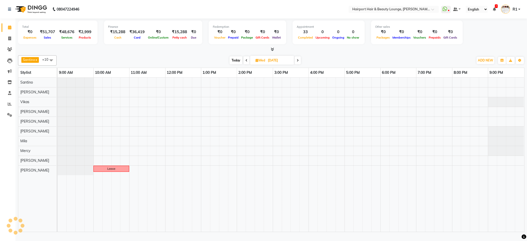
scroll to position [0, 0]
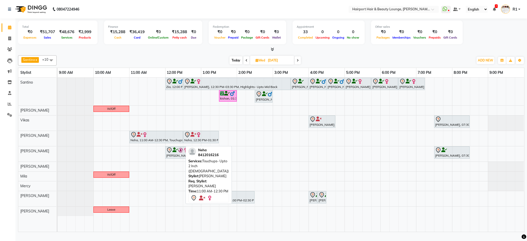
click at [142, 135] on icon at bounding box center [140, 135] width 6 height 0
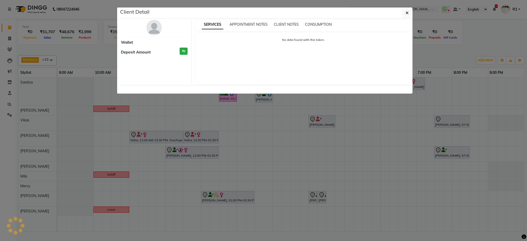
select select "7"
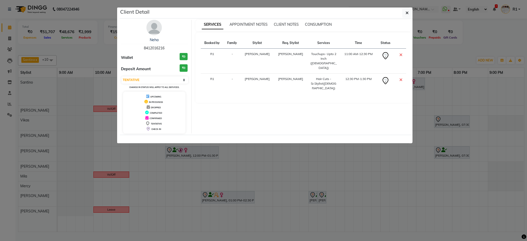
click at [137, 176] on ngb-modal-window "Client Detail Neha 8412016216 Wallet ₹0 Deposit Amount ₹0 Select CONFIRMED TENT…" at bounding box center [263, 120] width 527 height 241
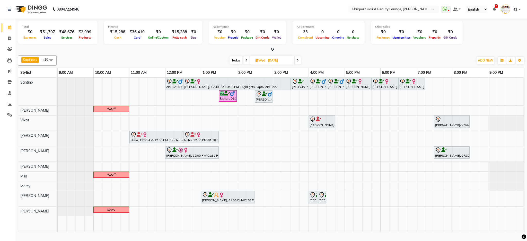
click at [101, 143] on div "Zia, 12:00 PM-12:30 PM, Hair Cuts -Creative Expert (Male) Manprit, 12:30 PM-03:…" at bounding box center [291, 155] width 467 height 154
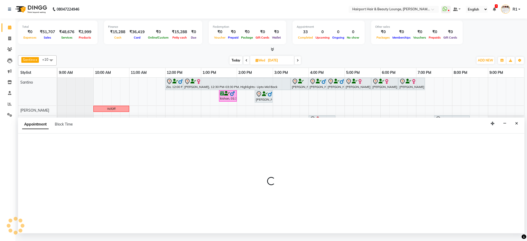
select select "13264"
select select "tentative"
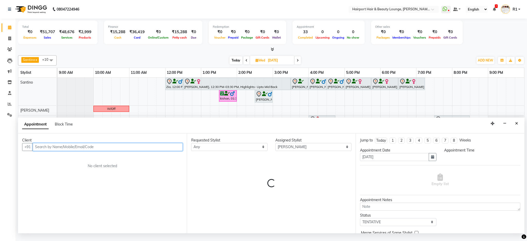
select select "600"
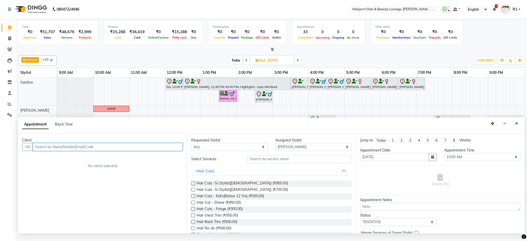
click at [63, 151] on input "text" at bounding box center [108, 147] width 150 height 8
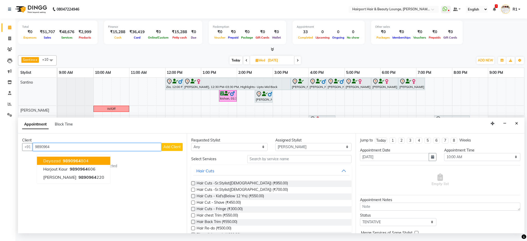
click at [70, 163] on span "9890964" at bounding box center [72, 160] width 18 height 5
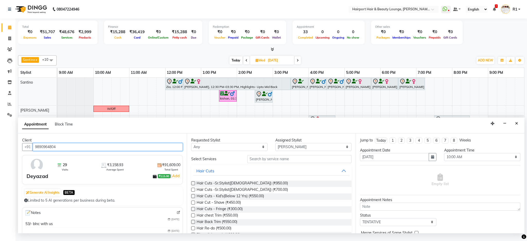
type input "9890964804"
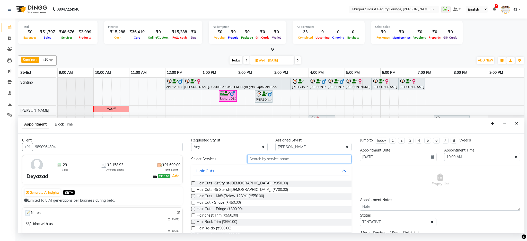
click at [254, 163] on input "text" at bounding box center [299, 159] width 104 height 8
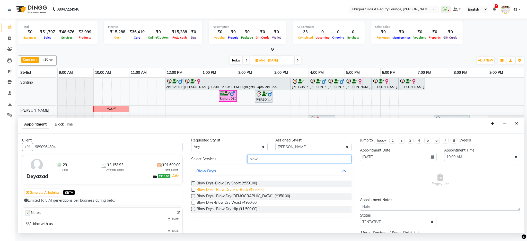
type input "blow"
click at [258, 194] on span "Blow Drys- Blow Dry Mid-Back (₹750.00)" at bounding box center [231, 190] width 68 height 6
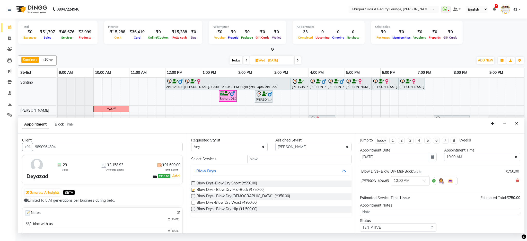
checkbox input "false"
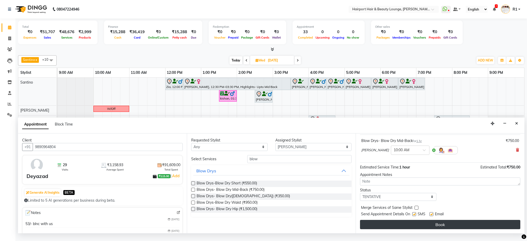
click at [451, 228] on button "Book" at bounding box center [440, 224] width 160 height 9
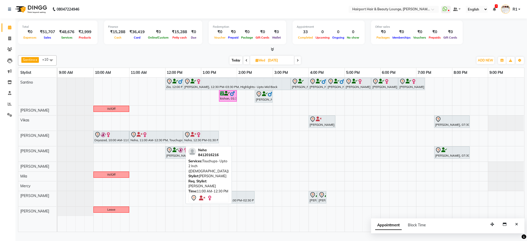
click at [166, 143] on link "Neha, 11:00 AM-12:30 PM, Touchups- Upto 2 Inch ([DEMOGRAPHIC_DATA])" at bounding box center [157, 137] width 54 height 12
select select "7"
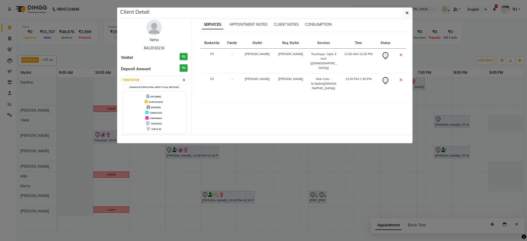
click at [191, 159] on ngb-modal-window "Client Detail Neha 8412016216 Wallet ₹0 Deposit Amount ₹0 Select CONFIRMED TENT…" at bounding box center [263, 120] width 527 height 241
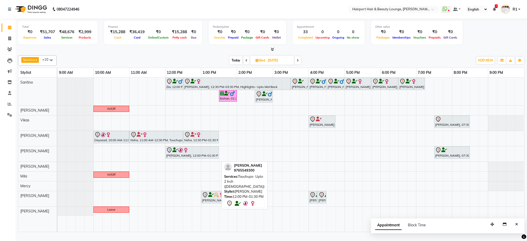
click at [180, 153] on img at bounding box center [180, 150] width 5 height 5
select select "7"
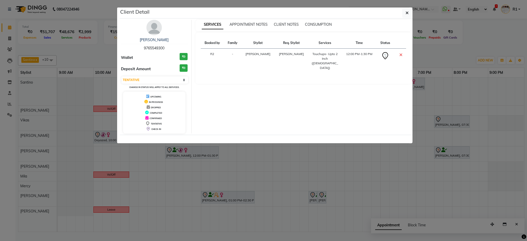
click at [184, 168] on ngb-modal-window "Client Detail Rosy Bagga 9765549300 Wallet ₹0 Deposit Amount ₹0 Select CONFIRME…" at bounding box center [263, 120] width 527 height 241
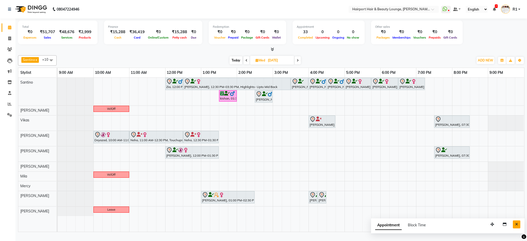
click at [513, 229] on button "Close" at bounding box center [516, 225] width 7 height 8
click at [161, 52] on div at bounding box center [271, 49] width 507 height 5
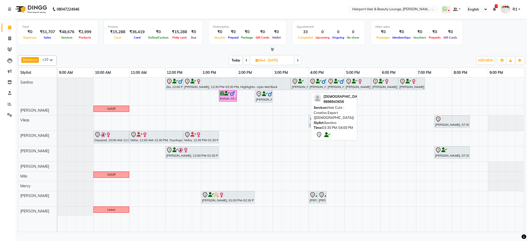
click at [300, 82] on icon at bounding box center [301, 81] width 6 height 0
select select "7"
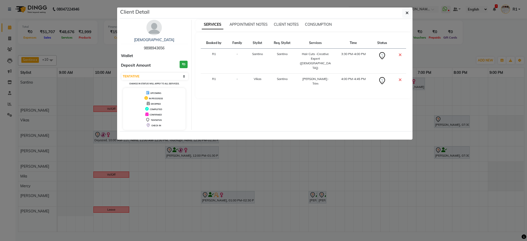
click at [276, 183] on ngb-modal-window "Client Detail Shivam 9898943656 Wallet Deposit Amount ₹0 Select CONFIRMED TENTA…" at bounding box center [263, 120] width 527 height 241
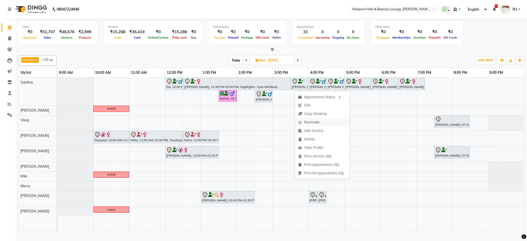
click at [307, 122] on span "Reminder" at bounding box center [312, 122] width 16 height 5
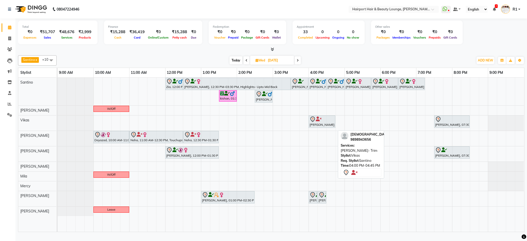
click at [312, 123] on icon at bounding box center [313, 119] width 6 height 6
select select "7"
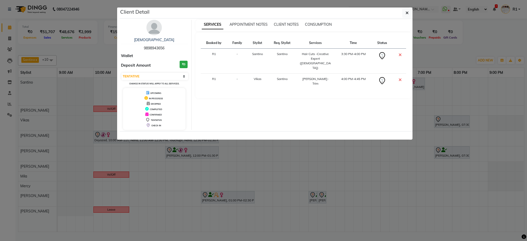
click at [300, 160] on ngb-modal-window "Client Detail Shivam 9898943656 Wallet Deposit Amount ₹0 Select CONFIRMED TENTA…" at bounding box center [263, 120] width 527 height 241
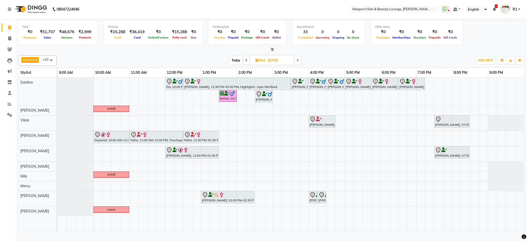
click at [299, 62] on icon at bounding box center [298, 60] width 2 height 3
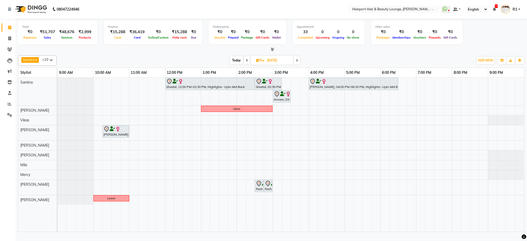
click at [299, 64] on span at bounding box center [297, 60] width 6 height 8
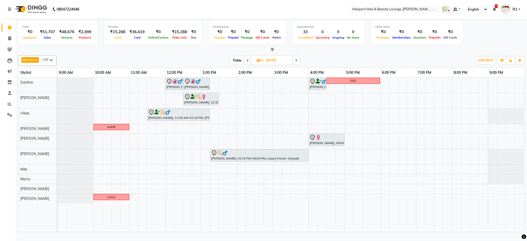
click at [249, 64] on span at bounding box center [248, 60] width 6 height 8
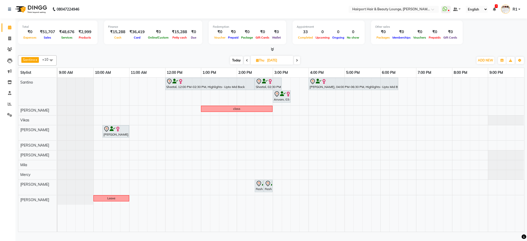
click at [249, 64] on span at bounding box center [247, 60] width 6 height 8
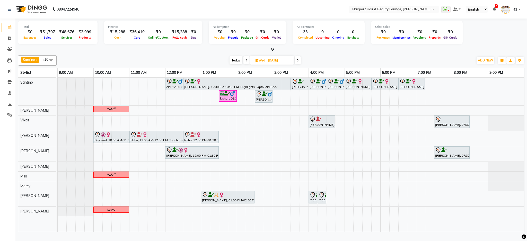
click at [246, 62] on icon at bounding box center [247, 60] width 2 height 3
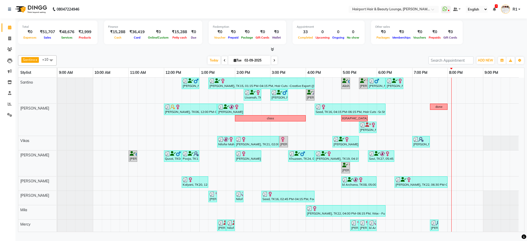
click at [271, 64] on span at bounding box center [274, 60] width 6 height 8
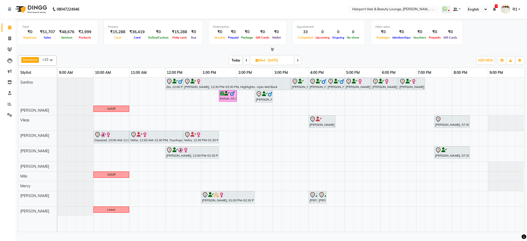
click at [299, 64] on span at bounding box center [298, 60] width 6 height 8
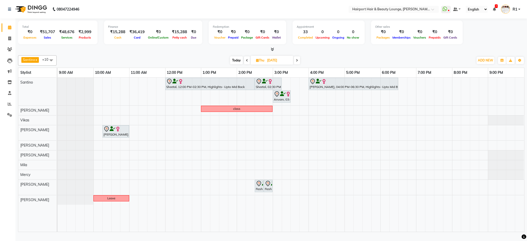
click at [299, 64] on span at bounding box center [297, 60] width 6 height 8
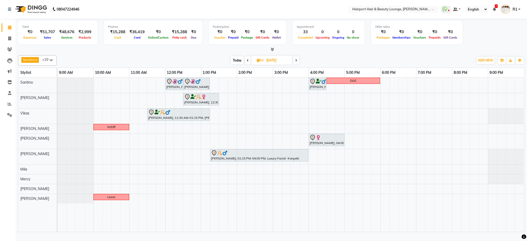
click at [248, 62] on icon at bounding box center [248, 60] width 2 height 3
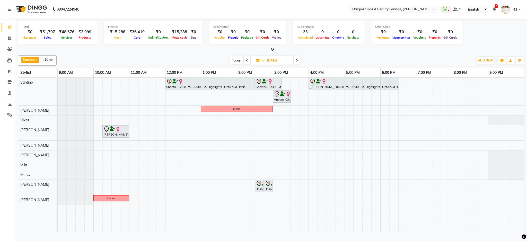
click at [247, 62] on icon at bounding box center [247, 60] width 2 height 3
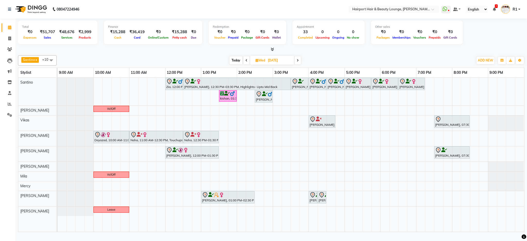
click at [300, 64] on span at bounding box center [298, 60] width 6 height 8
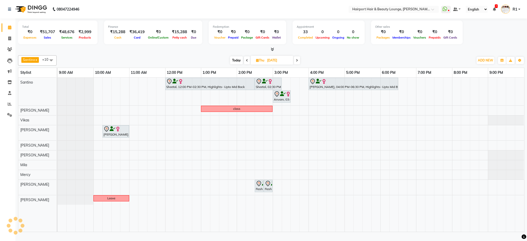
click at [299, 64] on span at bounding box center [297, 60] width 6 height 8
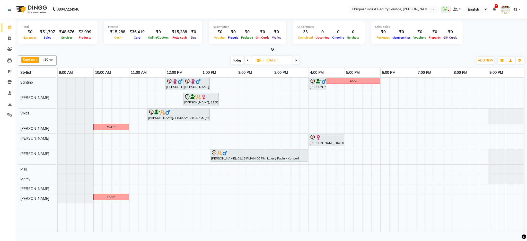
click at [247, 62] on icon at bounding box center [248, 60] width 2 height 3
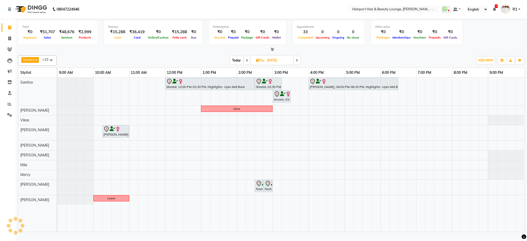
click at [247, 62] on icon at bounding box center [247, 60] width 2 height 3
type input "[DATE]"
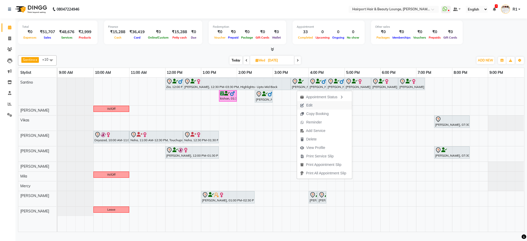
click at [316, 106] on button "Edit" at bounding box center [324, 105] width 55 height 8
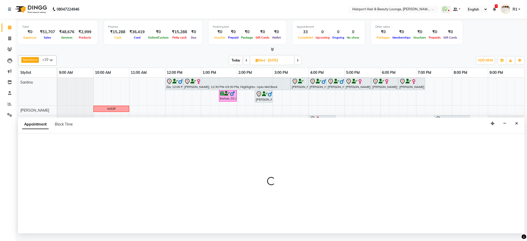
select select "tentative"
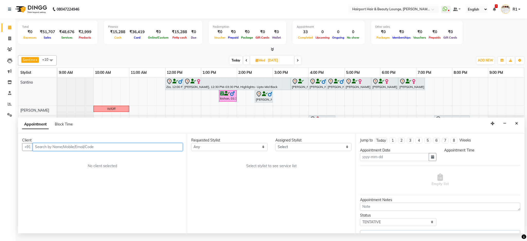
type input "[DATE]"
select select "9137"
select select "70550"
select select "930"
select select "682"
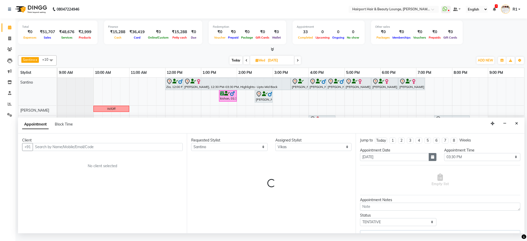
select select "682"
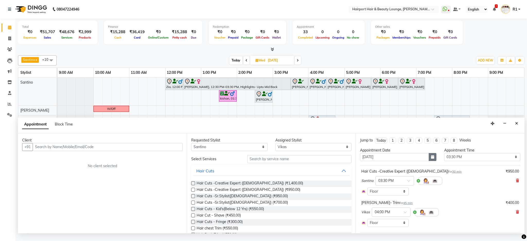
click at [431, 159] on icon "button" at bounding box center [432, 157] width 3 height 4
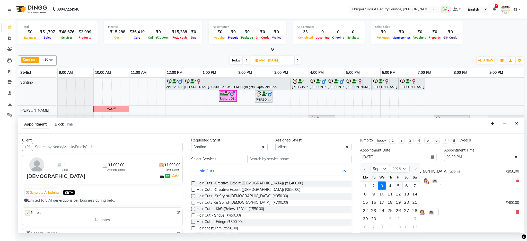
click at [403, 190] on div "5" at bounding box center [398, 186] width 8 height 8
type input "05-09-2025"
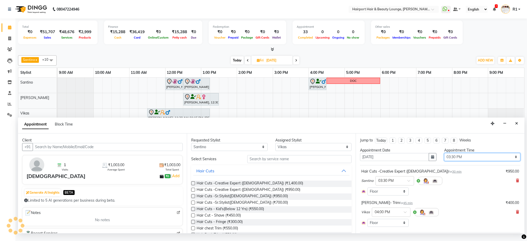
click at [472, 161] on select "Select 10:00 AM 10:15 AM 10:30 AM 10:45 AM 11:00 AM 11:15 AM 11:30 AM 11:45 AM …" at bounding box center [482, 157] width 76 height 8
select select "780"
click at [444, 161] on select "Select 10:00 AM 10:15 AM 10:30 AM 10:45 AM 11:00 AM 11:15 AM 11:30 AM 11:45 AM …" at bounding box center [482, 157] width 76 height 8
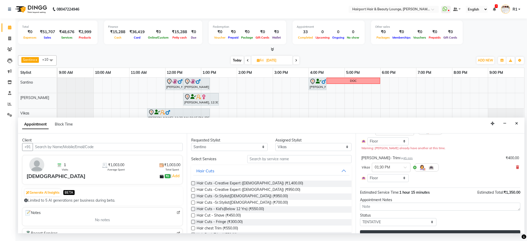
scroll to position [85, 0]
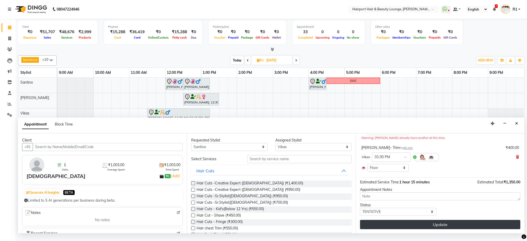
click at [425, 225] on button "Update" at bounding box center [440, 224] width 160 height 9
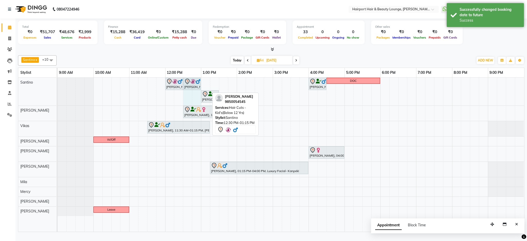
drag, startPoint x: 209, startPoint y: 85, endPoint x: 205, endPoint y: 86, distance: 3.4
click at [58, 88] on div "Jashank Bhandari, 12:00 PM-12:30 PM, Hair Cuts -Creative Expert (Male) Jashank …" at bounding box center [58, 92] width 0 height 28
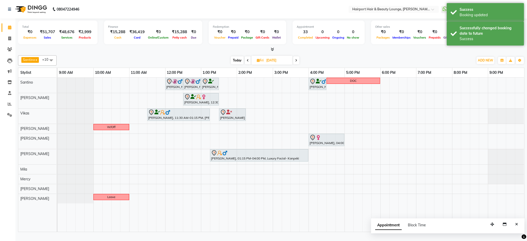
drag, startPoint x: 207, startPoint y: 57, endPoint x: 213, endPoint y: 59, distance: 6.9
click at [207, 57] on div "Total ₹0 Expenses ₹51,707 Sales ₹48,676 Services ₹2,999 Products Finance ₹15,28…" at bounding box center [271, 126] width 512 height 215
click at [237, 64] on span "Today" at bounding box center [237, 60] width 13 height 8
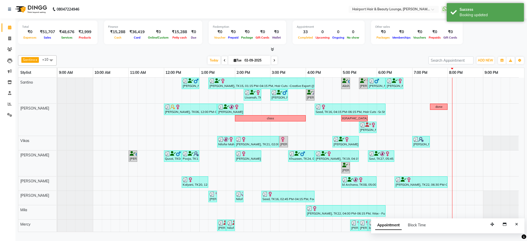
click at [273, 62] on icon at bounding box center [274, 60] width 2 height 3
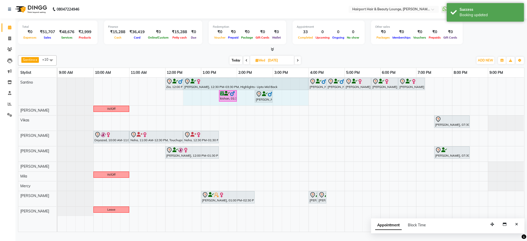
drag, startPoint x: 289, startPoint y: 88, endPoint x: 306, endPoint y: 90, distance: 17.0
click at [58, 90] on div "Zia, 12:00 PM-12:30 PM, Hair Cuts -Creative Expert (Male) Manprit, 12:30 PM-03:…" at bounding box center [58, 92] width 0 height 28
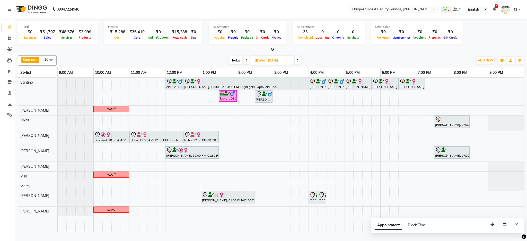
click at [213, 62] on div "Today Wed 03-09-2025" at bounding box center [265, 61] width 412 height 8
click at [208, 71] on div "Santino x Anandita x Vikas x Elizabeth x Adnan x Mercy x Binita x Mila x Genevi…" at bounding box center [271, 142] width 507 height 179
click at [298, 62] on icon at bounding box center [298, 60] width 2 height 3
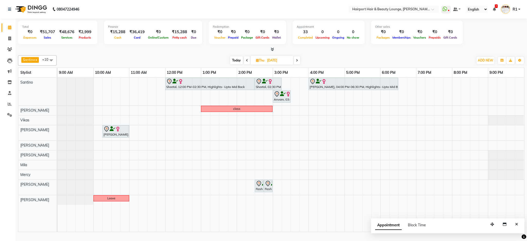
click at [248, 64] on span at bounding box center [247, 60] width 6 height 8
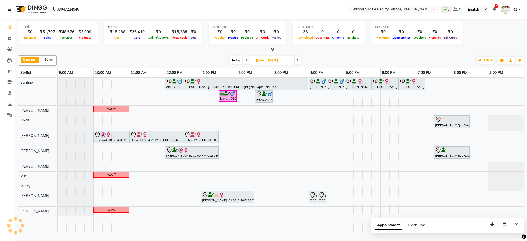
click at [301, 64] on span at bounding box center [298, 60] width 6 height 8
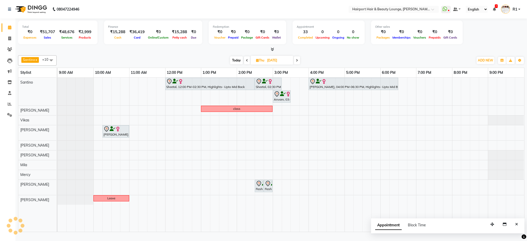
click at [192, 64] on div "Today Thu 04-09-2025" at bounding box center [265, 61] width 412 height 8
click at [239, 64] on span "Today" at bounding box center [236, 60] width 13 height 8
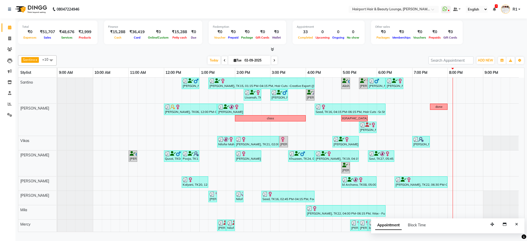
click at [271, 64] on span at bounding box center [274, 60] width 6 height 8
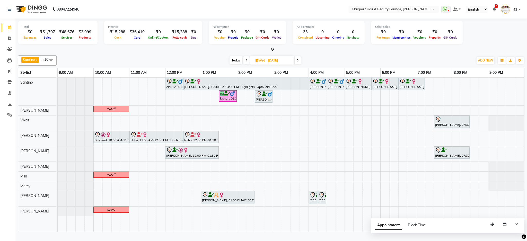
click at [6, 176] on div "Calendar Invoice Clients Leads Marketing Inventory Staff Reports Settings Upcom…" at bounding box center [35, 125] width 70 height 218
click at [300, 64] on span at bounding box center [298, 60] width 6 height 8
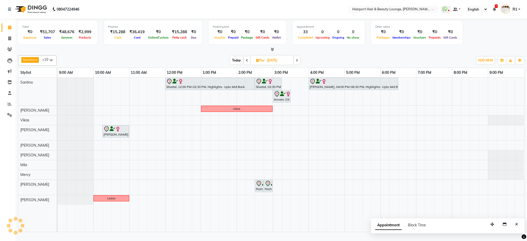
click at [1, 171] on div "Calendar Invoice Clients Leads Marketing Inventory Staff Reports Settings Upcom…" at bounding box center [35, 125] width 70 height 218
click at [247, 62] on span at bounding box center [247, 60] width 6 height 8
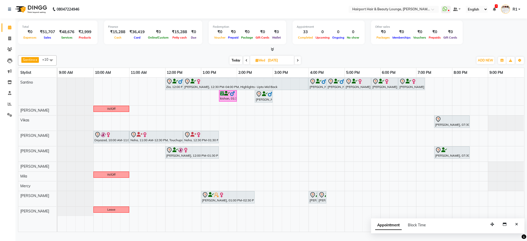
click at [297, 64] on span at bounding box center [298, 60] width 6 height 8
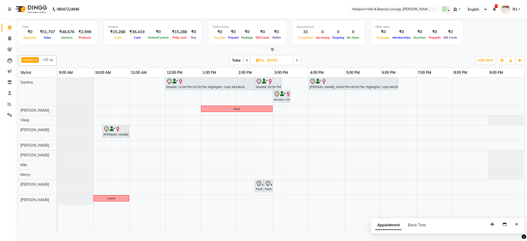
click at [297, 62] on icon at bounding box center [297, 60] width 2 height 3
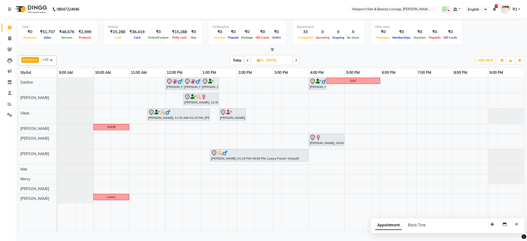
click at [247, 62] on icon at bounding box center [248, 60] width 2 height 3
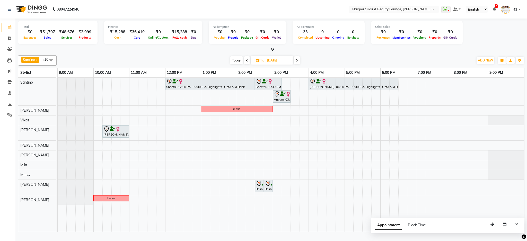
click at [299, 64] on span at bounding box center [297, 60] width 6 height 8
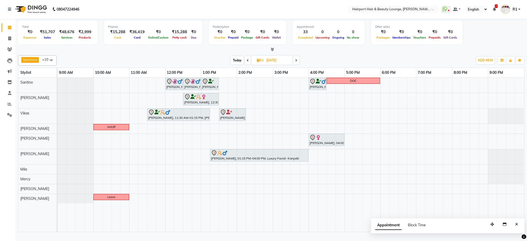
click at [233, 64] on span "Today" at bounding box center [237, 60] width 13 height 8
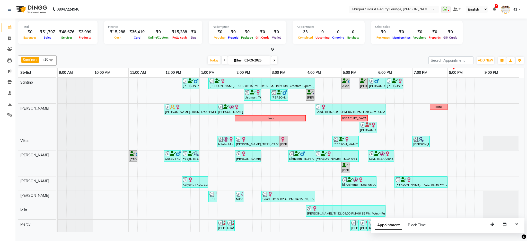
click at [273, 62] on icon at bounding box center [274, 60] width 2 height 3
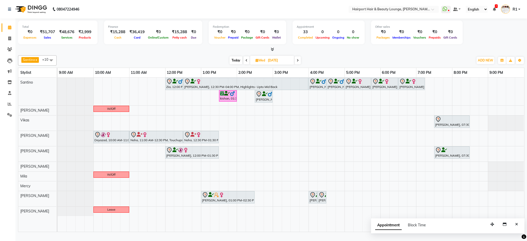
click at [216, 57] on div "Santino x Anandita x Vikas x Elizabeth x Adnan x Mercy x Binita x Mila x Genevi…" at bounding box center [271, 142] width 507 height 179
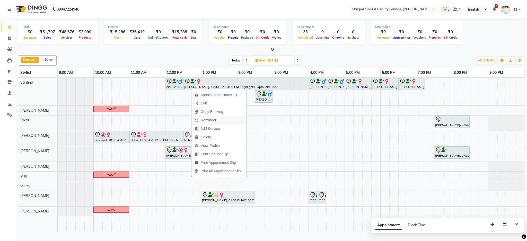
click at [205, 124] on span "Reminder" at bounding box center [206, 120] width 28 height 8
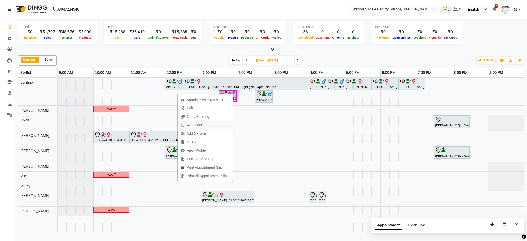
click at [194, 125] on span "Reminder" at bounding box center [195, 125] width 16 height 5
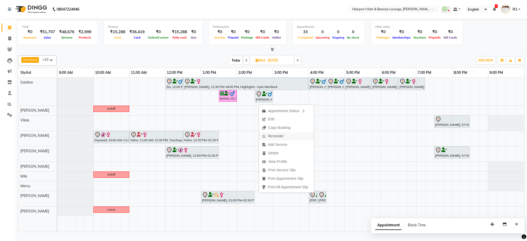
click at [274, 138] on span "Reminder" at bounding box center [276, 136] width 16 height 5
click at [298, 62] on icon at bounding box center [298, 60] width 2 height 3
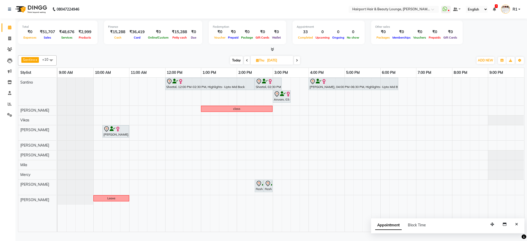
click at [246, 62] on icon at bounding box center [247, 60] width 2 height 3
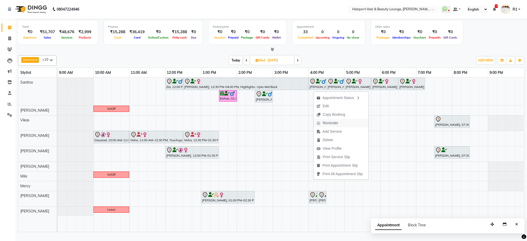
click at [333, 122] on span "Reminder" at bounding box center [331, 123] width 16 height 5
click at [236, 64] on span "Today" at bounding box center [236, 60] width 13 height 8
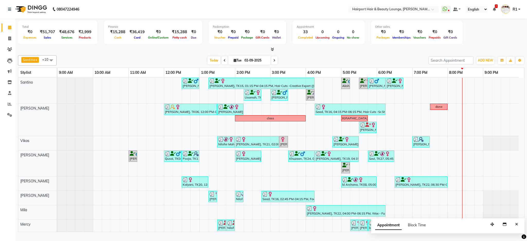
click at [273, 62] on icon at bounding box center [274, 60] width 2 height 3
type input "[DATE]"
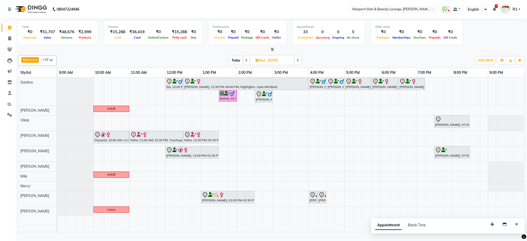
click at [191, 52] on div at bounding box center [271, 49] width 507 height 5
click at [378, 118] on span "Reminder" at bounding box center [379, 118] width 16 height 5
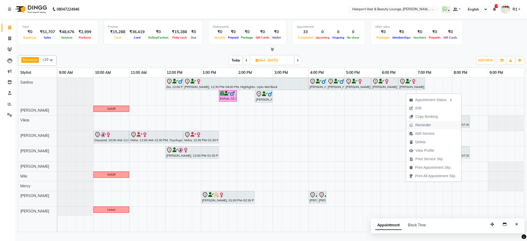
click at [416, 125] on span "Reminder" at bounding box center [424, 125] width 16 height 5
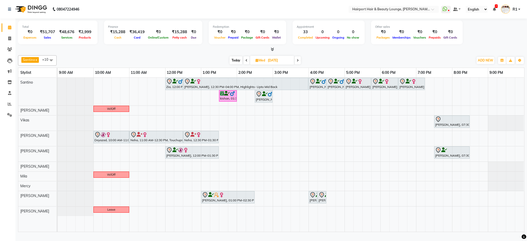
click at [190, 59] on div "[PERSON_NAME] x Vikas x [PERSON_NAME] [PERSON_NAME] x Mercy x [PERSON_NAME] x M…" at bounding box center [271, 142] width 507 height 179
click at [415, 84] on img at bounding box center [413, 81] width 5 height 5
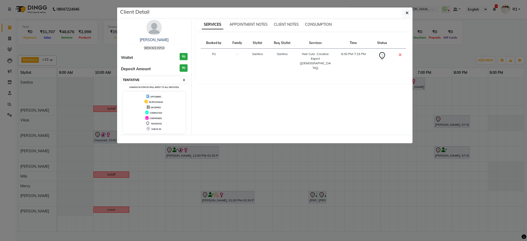
click at [152, 84] on select "Select CONFIRMED TENTATIVE" at bounding box center [155, 79] width 67 height 7
select select "6"
click at [122, 84] on select "Select CONFIRMED TENTATIVE" at bounding box center [155, 79] width 67 height 7
click at [444, 42] on ngb-modal-window "Client Detail Natasha Postwalla 9890693959 Wallet ₹0 Deposit Amount ₹0 Select C…" at bounding box center [263, 120] width 527 height 241
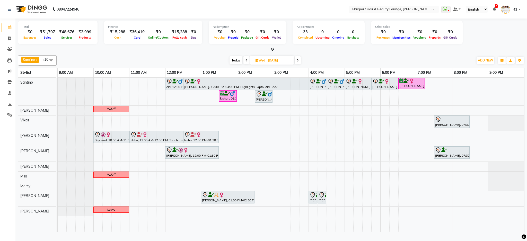
click at [238, 61] on div "Santino x Anandita x Vikas x Elizabeth x Adnan x Mercy x Binita x Mila x Genevi…" at bounding box center [271, 60] width 507 height 10
click at [356, 85] on div at bounding box center [358, 82] width 24 height 6
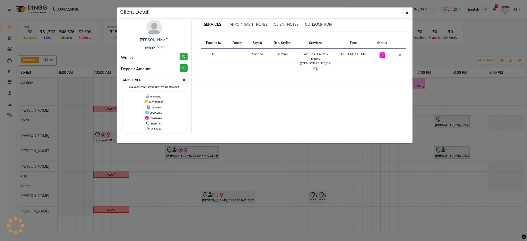
click at [174, 84] on select "Select CONFIRMED TENTATIVE" at bounding box center [155, 79] width 67 height 7
select select "7"
click at [122, 84] on select "Select CONFIRMED TENTATIVE" at bounding box center [155, 79] width 67 height 7
click at [467, 49] on ngb-modal-window "Client Detail HARBINDER 9970622205 Wallet ₹0 Deposit Amount ₹0 Select CONFIRMED…" at bounding box center [263, 120] width 527 height 241
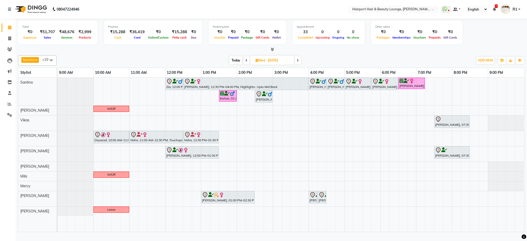
click at [208, 64] on div "Today Wed 03-09-2025" at bounding box center [265, 61] width 412 height 8
click at [296, 64] on span at bounding box center [298, 60] width 6 height 8
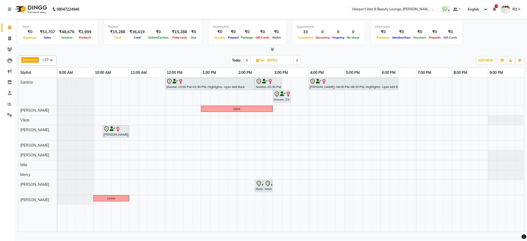
click at [233, 64] on span "Today" at bounding box center [236, 60] width 13 height 8
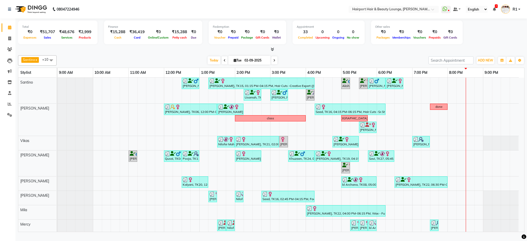
click at [273, 62] on icon at bounding box center [274, 60] width 2 height 3
type input "[DATE]"
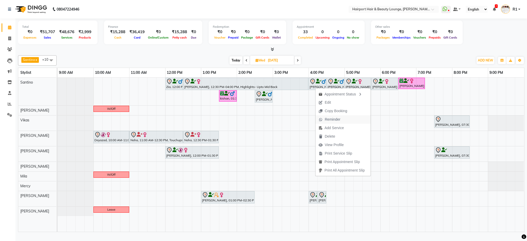
click at [331, 120] on span "Reminder" at bounding box center [333, 119] width 16 height 5
click at [329, 107] on span "Edit" at bounding box center [329, 105] width 6 height 5
select select "tentative"
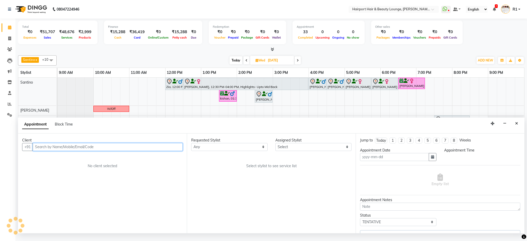
type input "[DATE]"
select select "960"
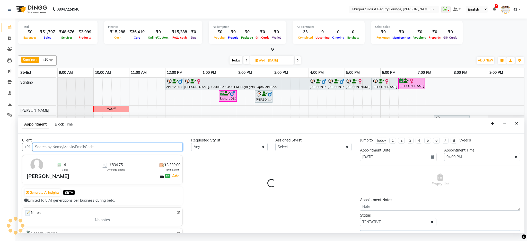
select select "9137"
select select "682"
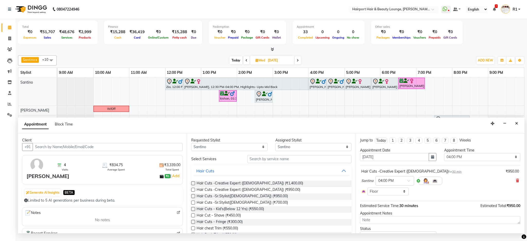
click at [429, 161] on div at bounding box center [433, 157] width 8 height 8
click at [429, 161] on button "button" at bounding box center [433, 157] width 8 height 8
click at [394, 190] on div "4" at bounding box center [390, 186] width 8 height 8
type input "04-09-2025"
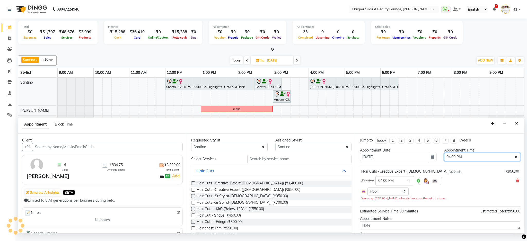
click at [465, 161] on select "Select 10:00 AM 10:15 AM 10:30 AM 10:45 AM 11:00 AM 11:15 AM 11:30 AM 11:45 AM …" at bounding box center [482, 157] width 76 height 8
select select "1020"
click at [444, 161] on select "Select 10:00 AM 10:15 AM 10:30 AM 10:45 AM 11:00 AM 11:15 AM 11:30 AM 11:45 AM …" at bounding box center [482, 157] width 76 height 8
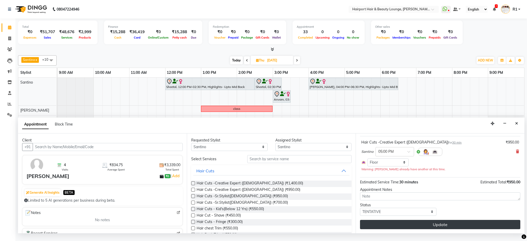
click at [448, 224] on button "Update" at bounding box center [440, 224] width 160 height 9
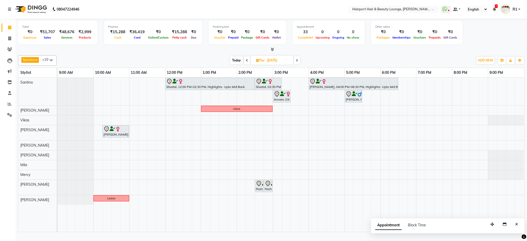
click at [136, 52] on div at bounding box center [271, 49] width 507 height 5
click at [372, 132] on span "Reminder" at bounding box center [370, 129] width 16 height 5
click at [235, 63] on span "Today" at bounding box center [236, 60] width 13 height 8
type input "02-09-2025"
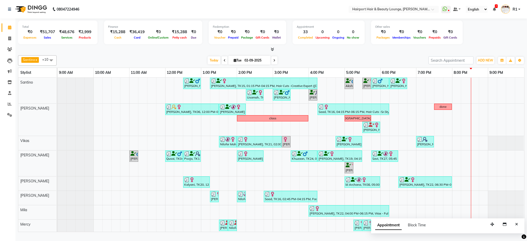
click at [261, 64] on input "02-09-2025" at bounding box center [256, 61] width 26 height 8
select select "9"
select select "2025"
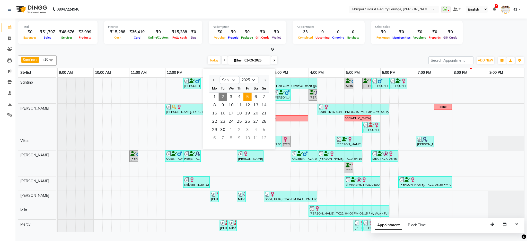
click at [252, 101] on span "5" at bounding box center [248, 97] width 8 height 8
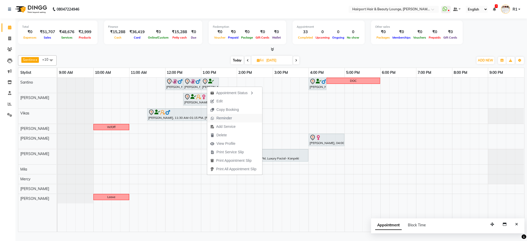
click at [228, 119] on span "Reminder" at bounding box center [225, 118] width 16 height 5
click at [236, 64] on span "Today" at bounding box center [237, 60] width 13 height 8
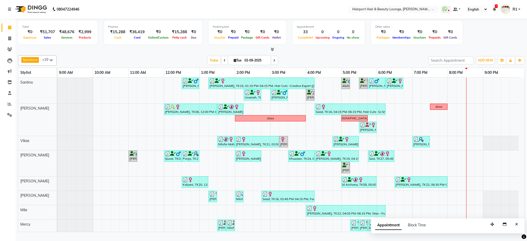
click at [271, 62] on span at bounding box center [274, 60] width 6 height 8
type input "[DATE]"
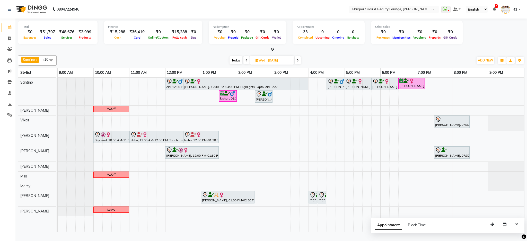
click at [343, 59] on div "Santino x Anandita x Vikas x Elizabeth x Adnan x Mercy x Binita x Mila x Genevi…" at bounding box center [271, 142] width 507 height 179
